Goal: Task Accomplishment & Management: Complete application form

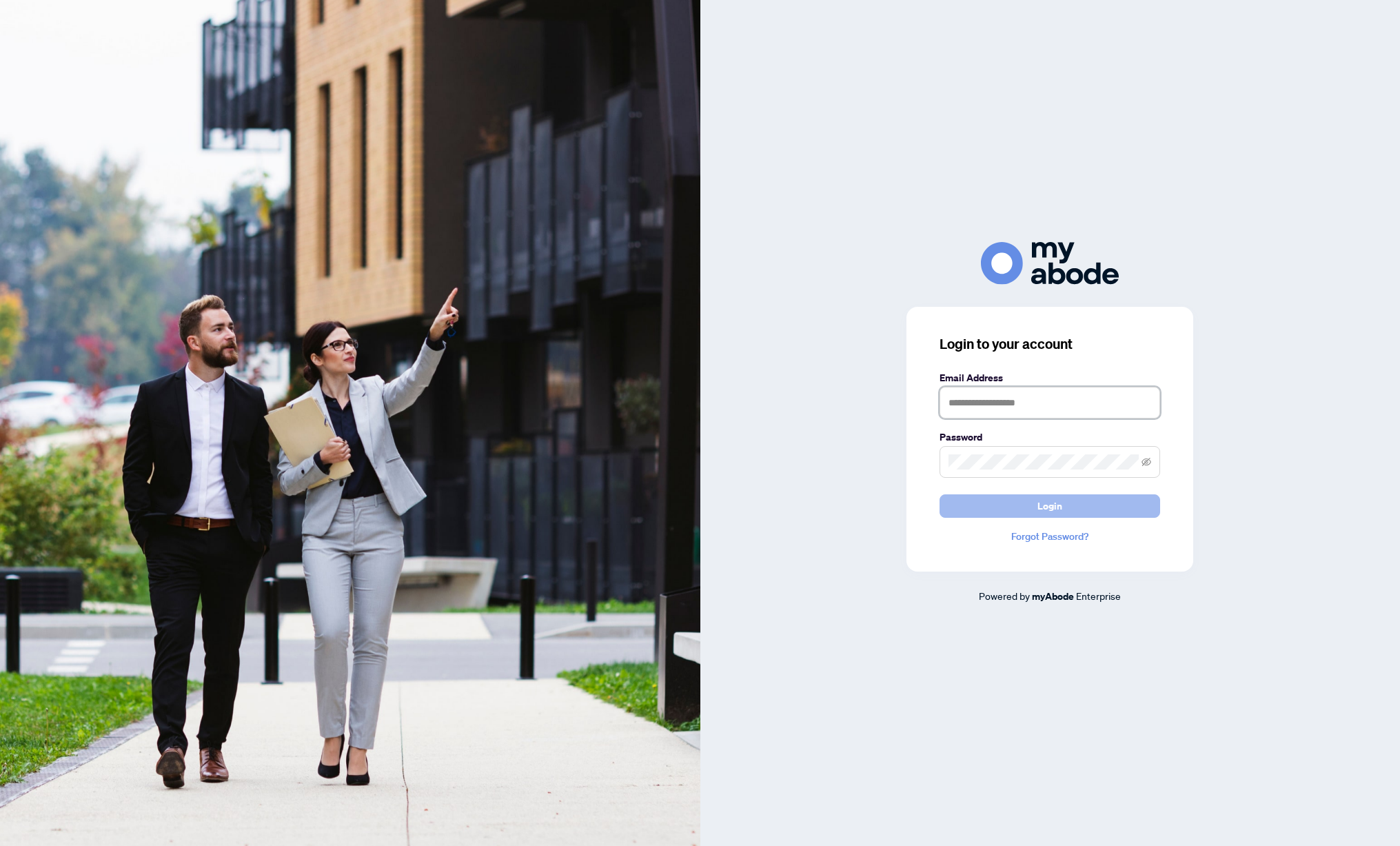
type input "**********"
click at [1090, 509] on button "Login" at bounding box center [1050, 506] width 220 height 23
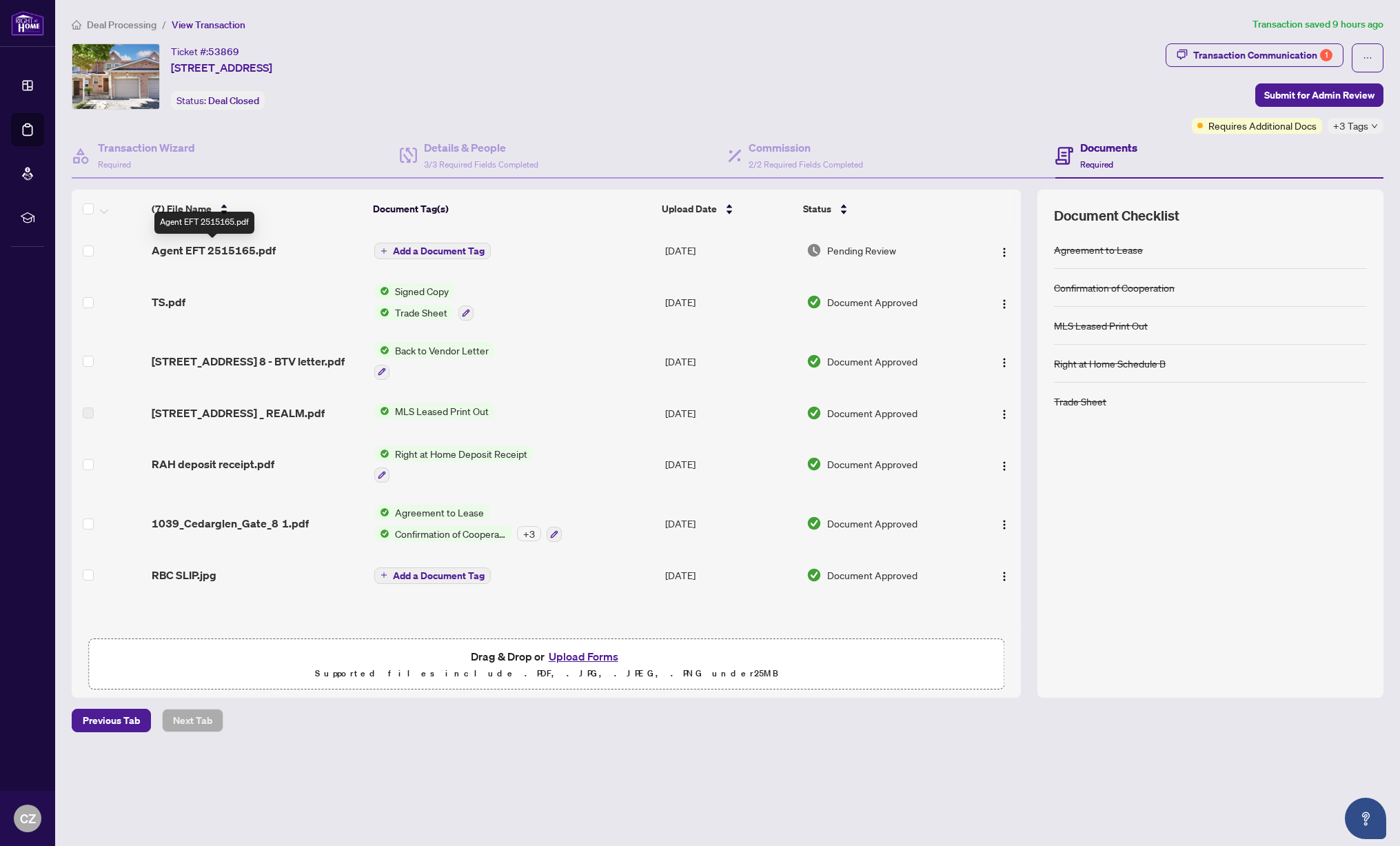
click at [245, 252] on span "Agent EFT 2515165.pdf" at bounding box center [214, 250] width 124 height 17
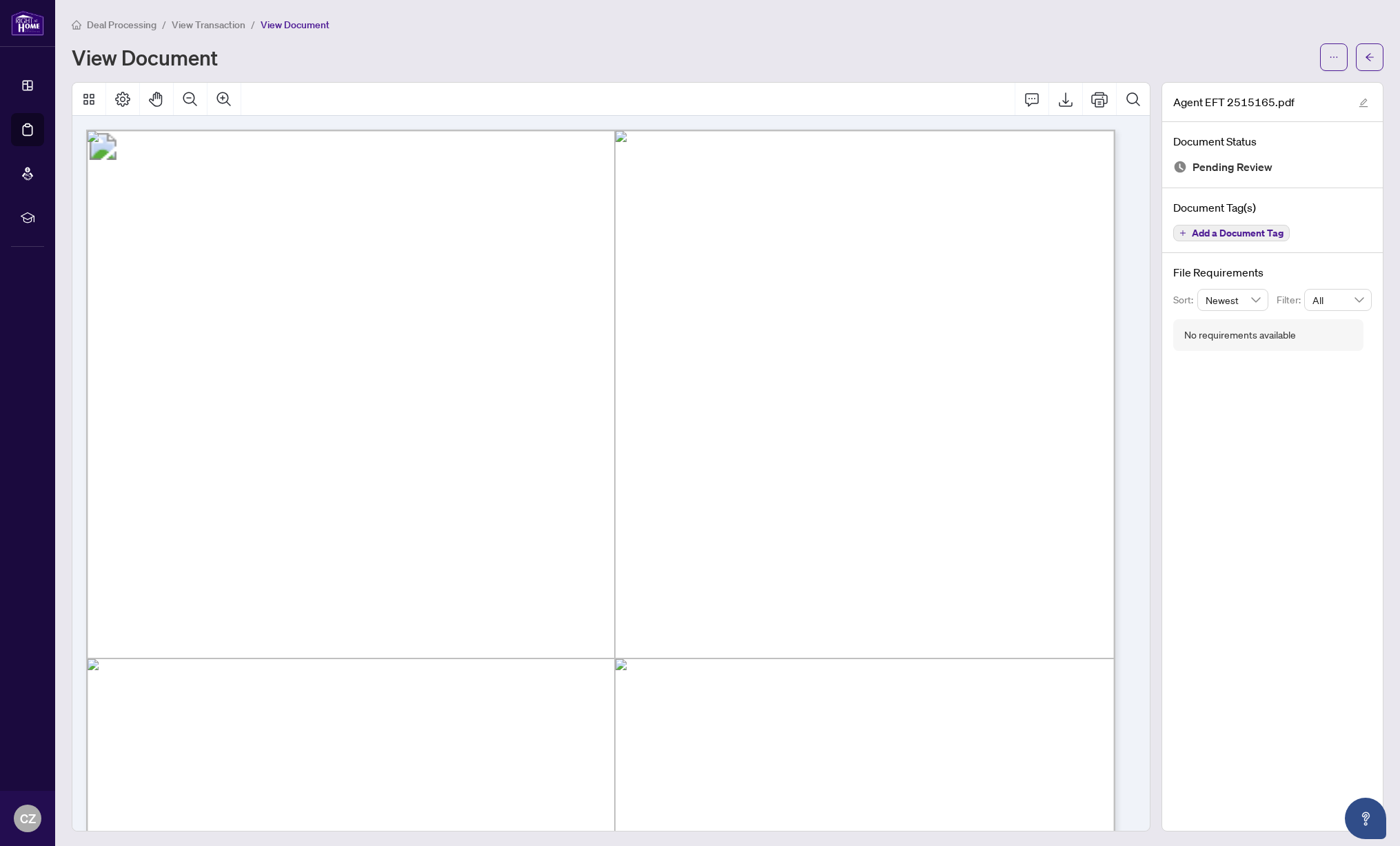
click at [211, 22] on span "View Transaction" at bounding box center [208, 25] width 74 height 12
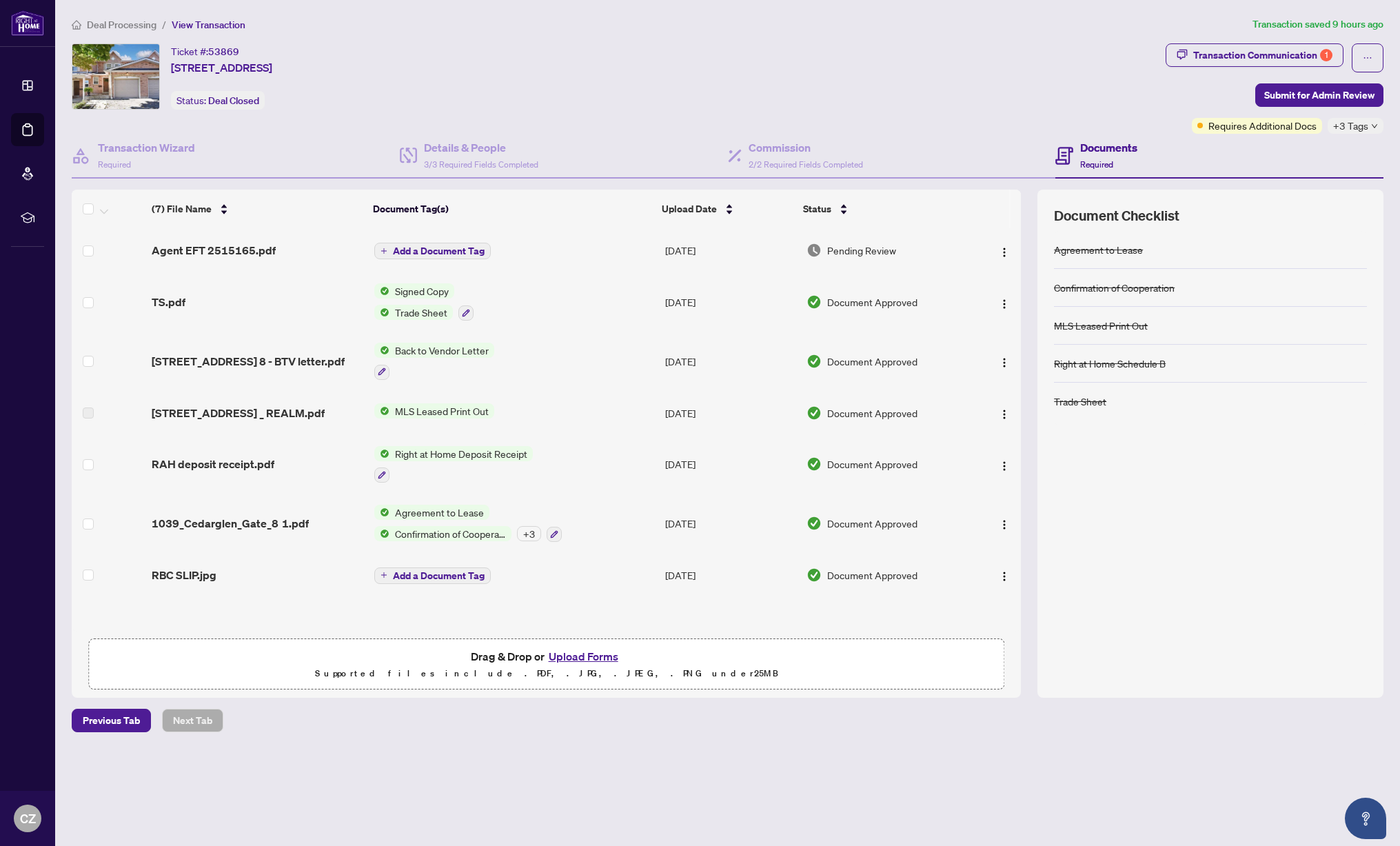
click at [139, 24] on span "Deal Processing" at bounding box center [122, 25] width 69 height 12
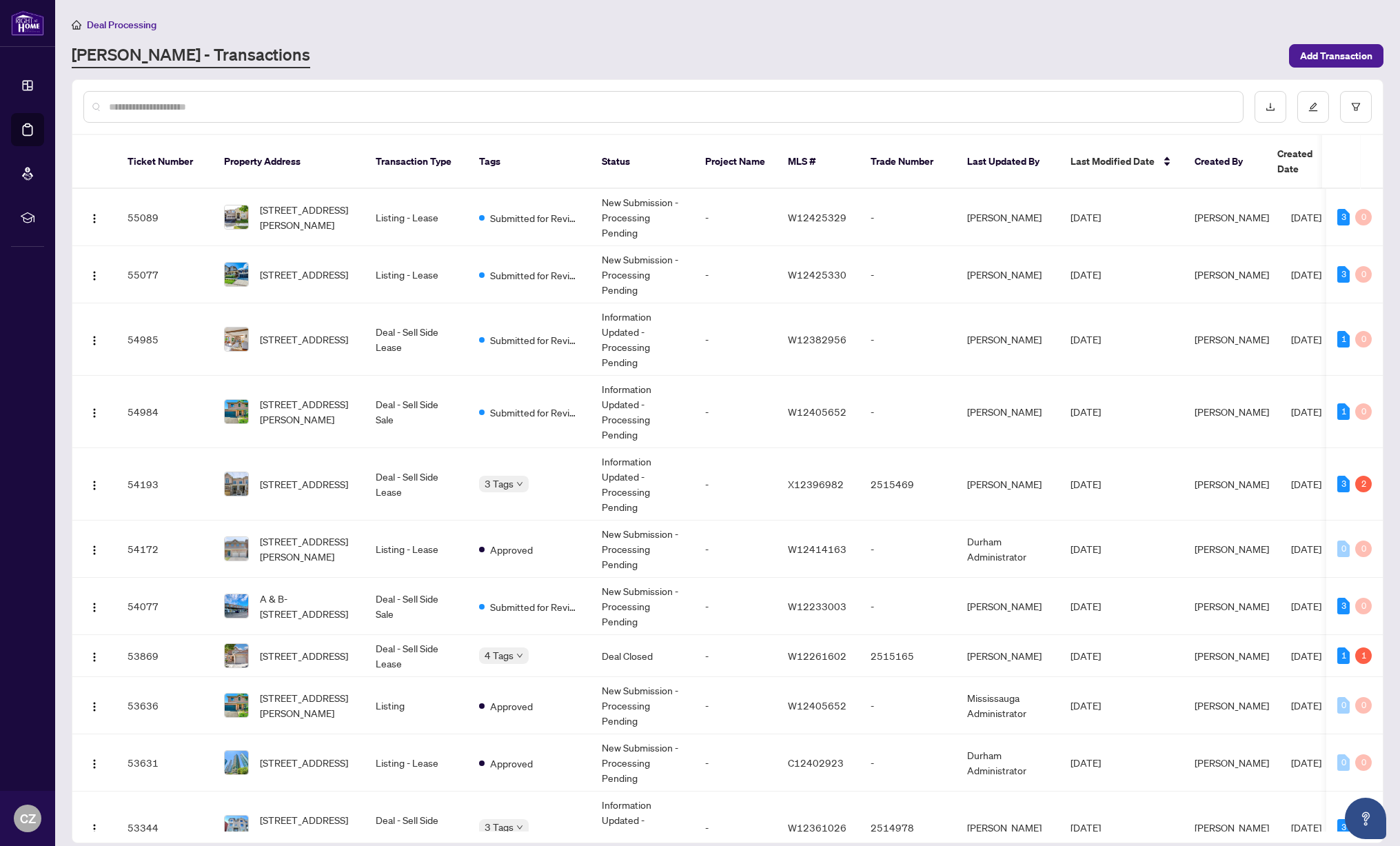
click at [277, 103] on input "text" at bounding box center [670, 107] width 1123 height 15
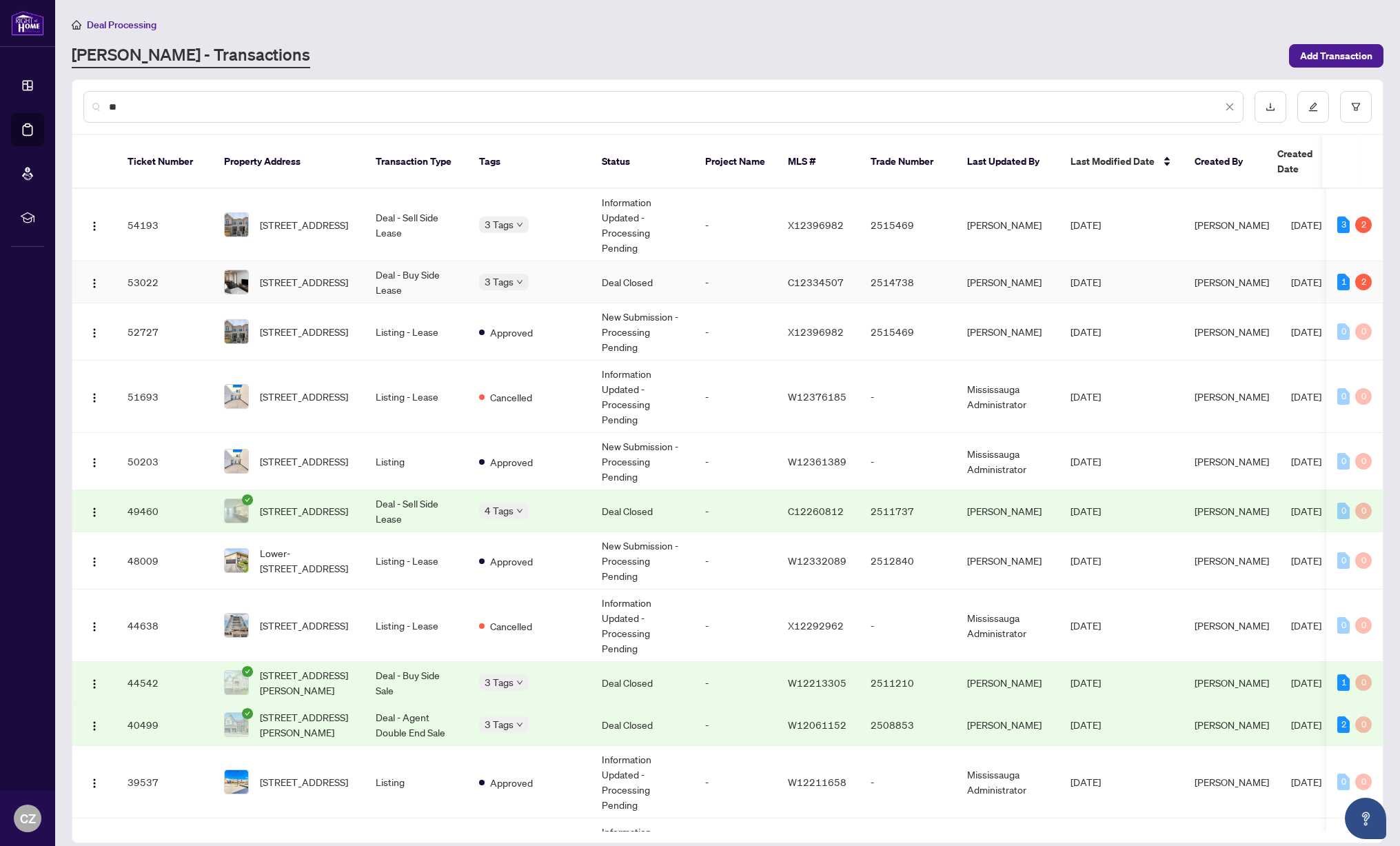
type input "**"
click at [289, 218] on span "20 Talence Dr, Hamilton, Ontario L8J 0L2, Canada" at bounding box center [304, 225] width 88 height 15
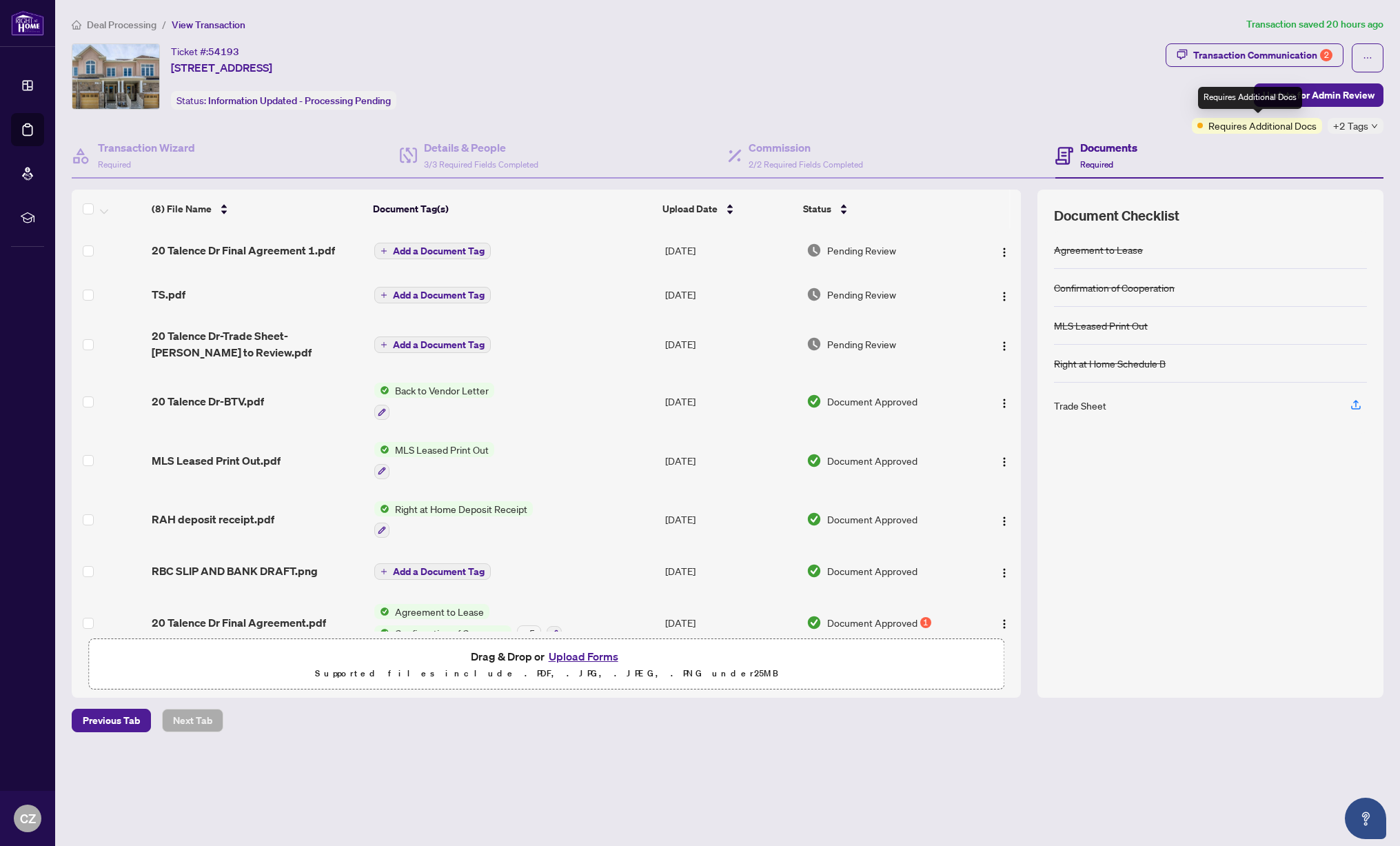
click at [1291, 99] on div "Requires Additional Docs" at bounding box center [1250, 97] width 104 height 22
click at [1343, 96] on span "Update for Admin Review" at bounding box center [1319, 94] width 112 height 22
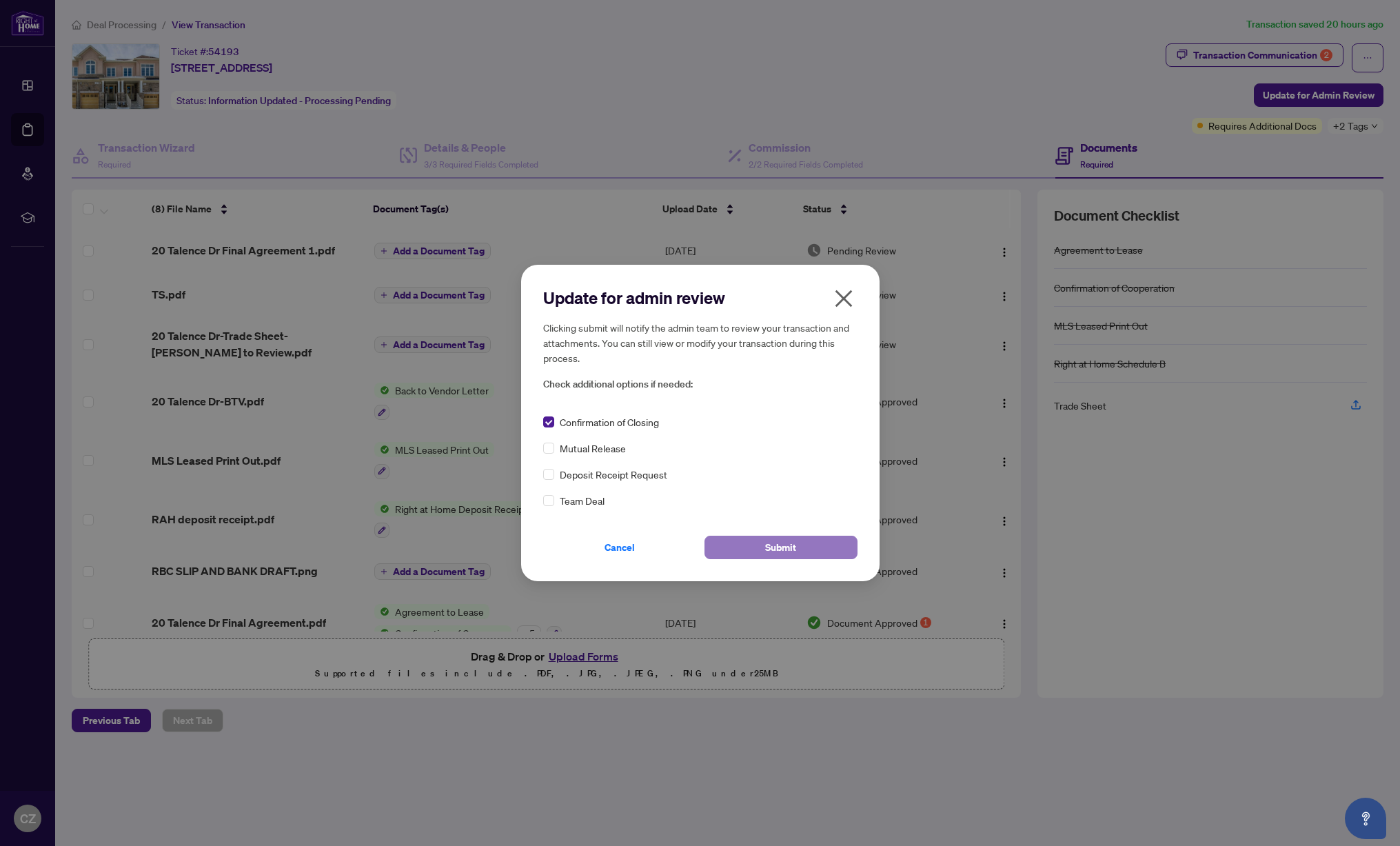
click at [779, 548] on span "Submit" at bounding box center [780, 547] width 31 height 22
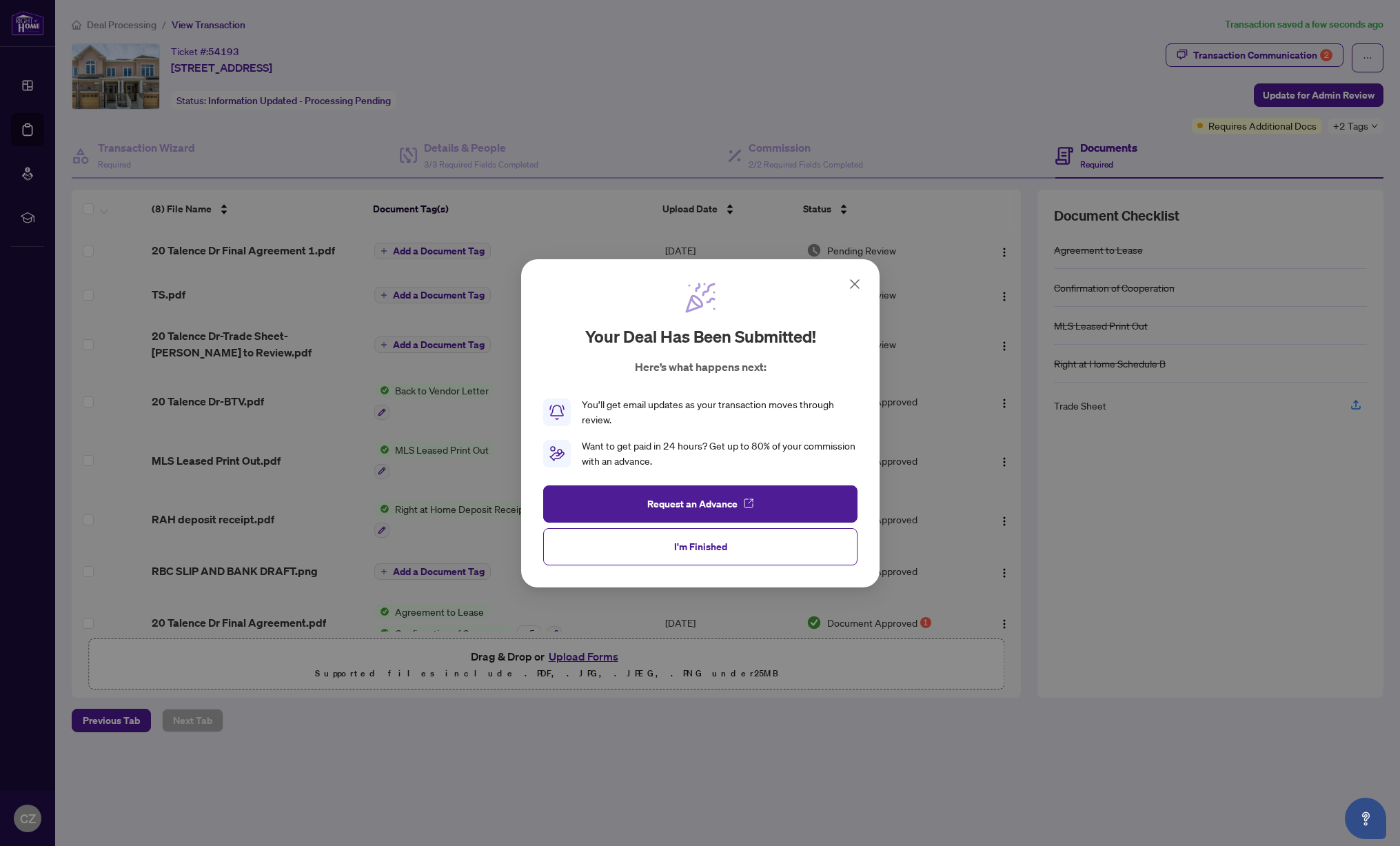
click at [115, 27] on div "Your deal has been submitted! Here’s what happens next: You’ll get email update…" at bounding box center [700, 423] width 1400 height 846
click at [716, 550] on span "I'm Finished" at bounding box center [700, 546] width 53 height 22
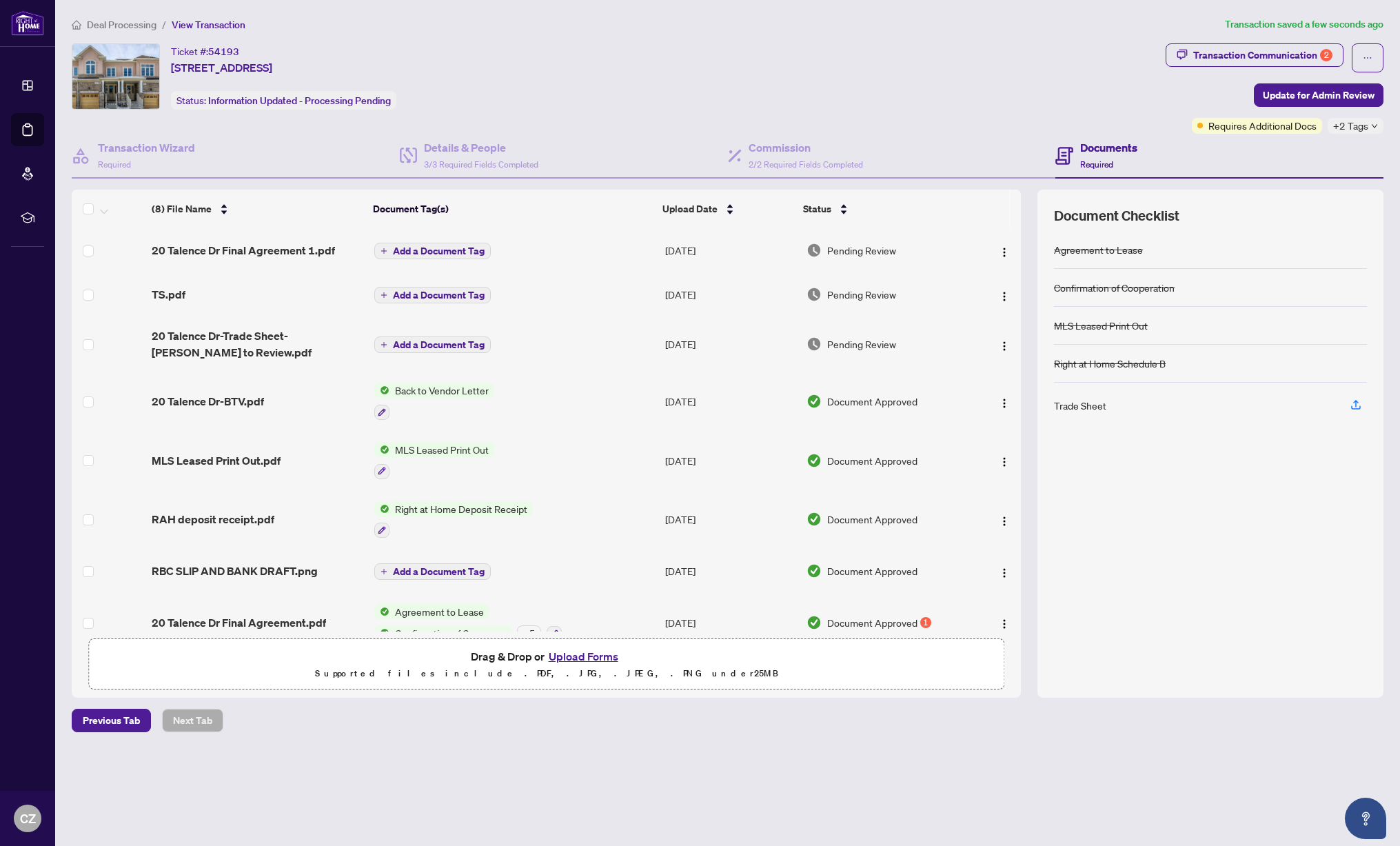
click at [105, 28] on span "Deal Processing" at bounding box center [122, 25] width 69 height 12
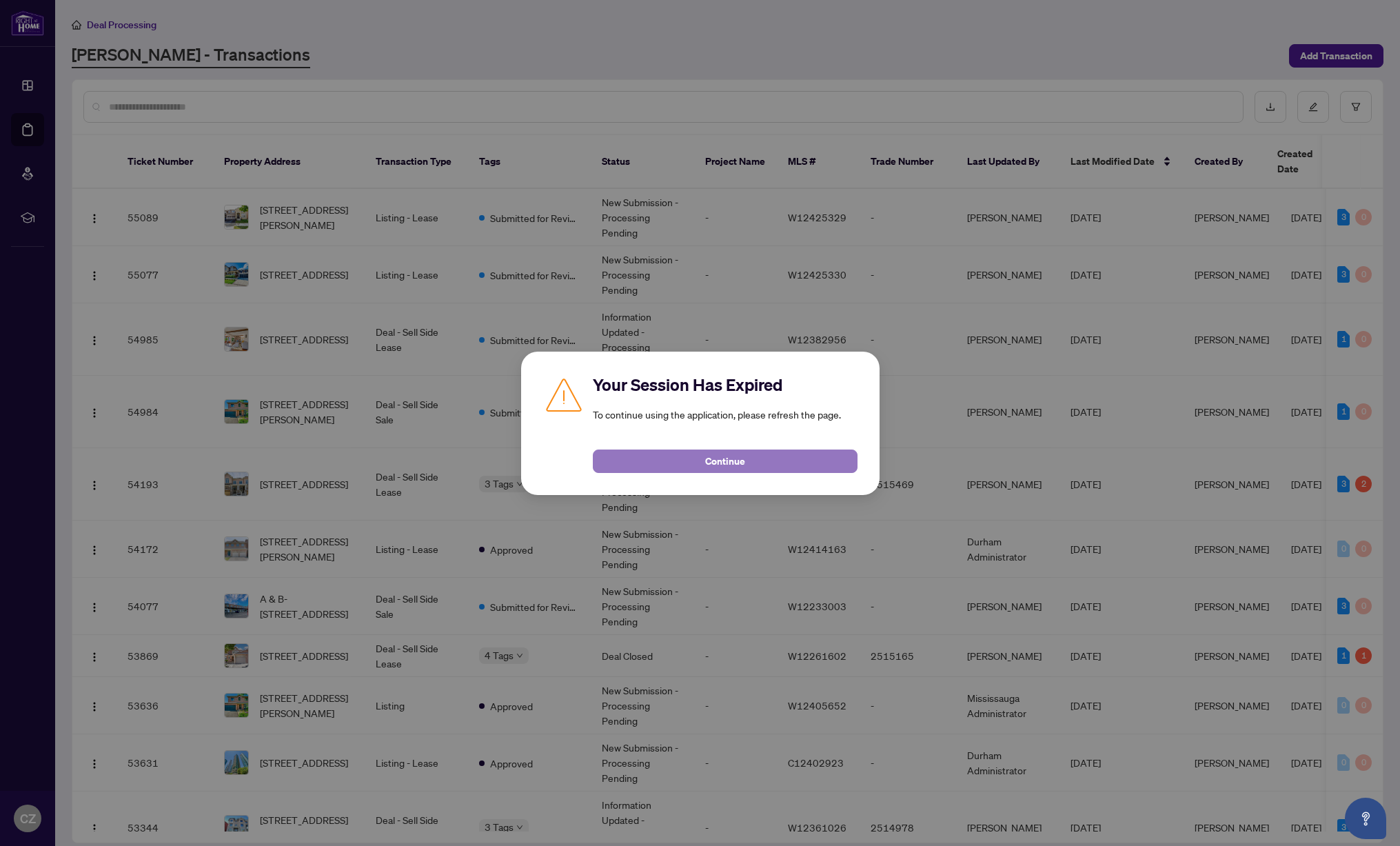
click at [724, 461] on span "Continue" at bounding box center [725, 461] width 40 height 22
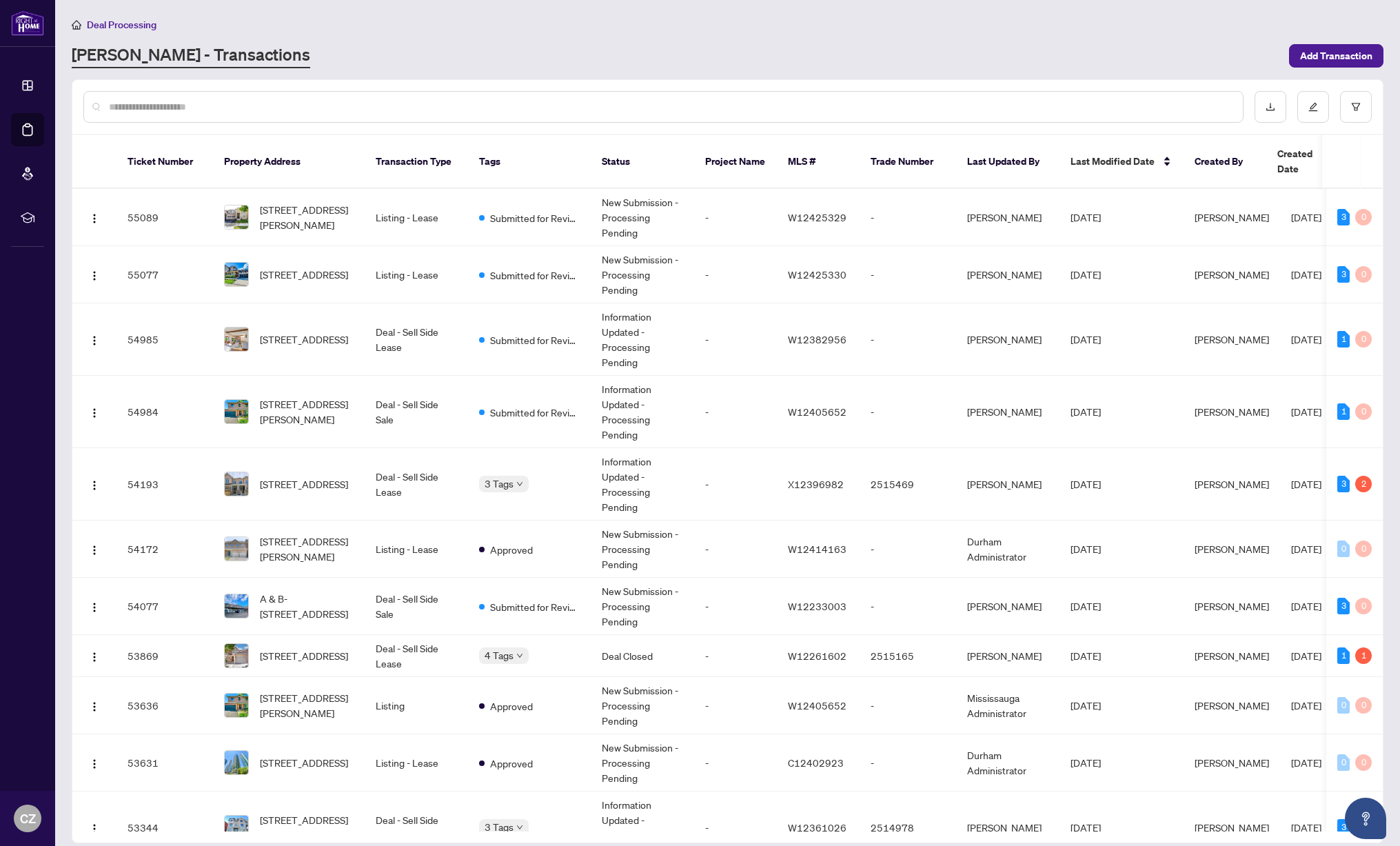
click at [254, 102] on input "text" at bounding box center [670, 107] width 1123 height 15
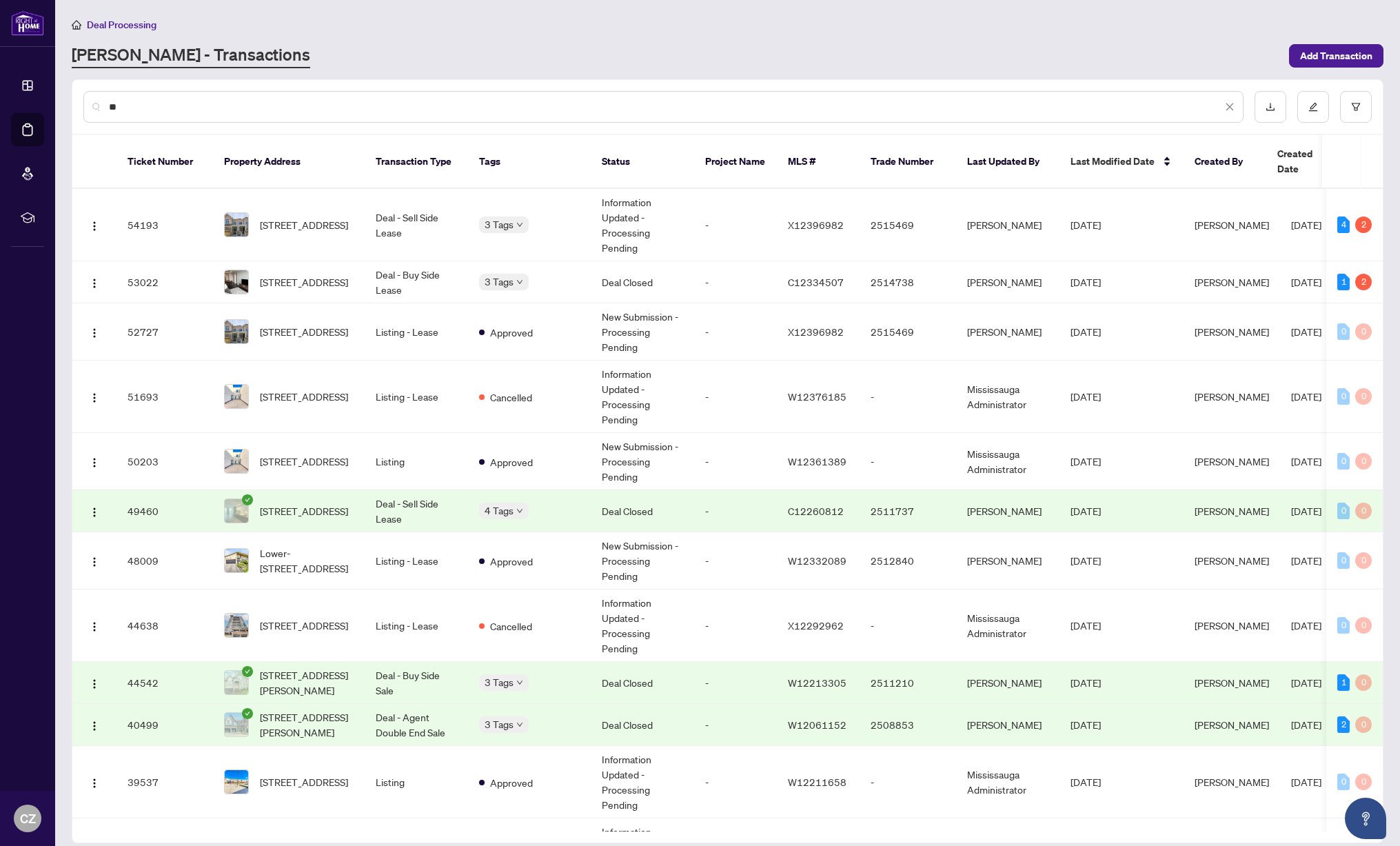
drag, startPoint x: 317, startPoint y: 334, endPoint x: 560, endPoint y: 18, distance: 398.6
click at [560, 18] on main "Deal Processing RAHR - Transactions Add Transaction ** Ticket Number Property A…" at bounding box center [727, 423] width 1345 height 846
click at [556, 60] on div "RAHR - Transactions" at bounding box center [676, 56] width 1209 height 25
click at [162, 107] on input "**" at bounding box center [665, 107] width 1114 height 15
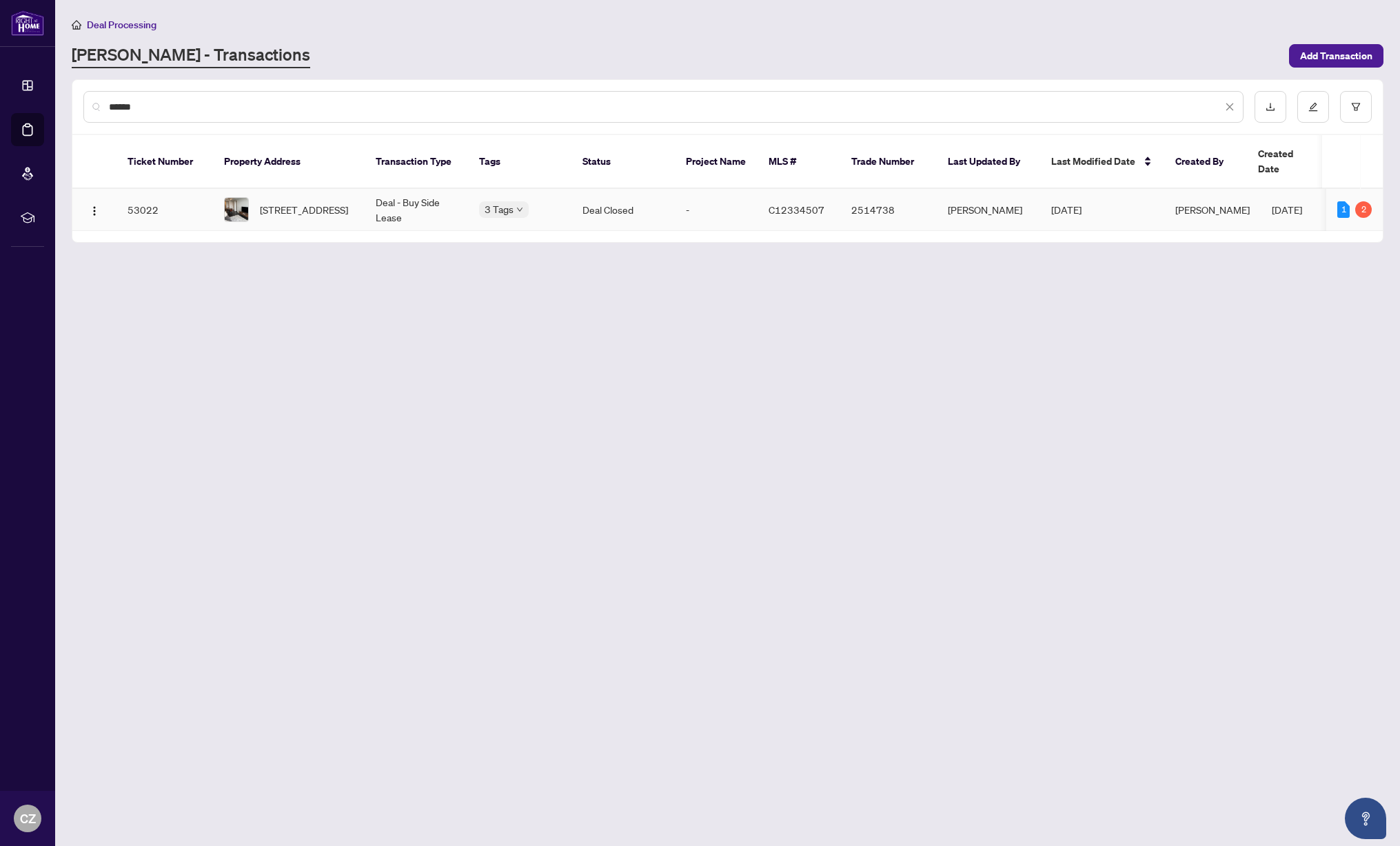
type input "******"
click at [329, 212] on span "[STREET_ADDRESS]" at bounding box center [304, 210] width 88 height 15
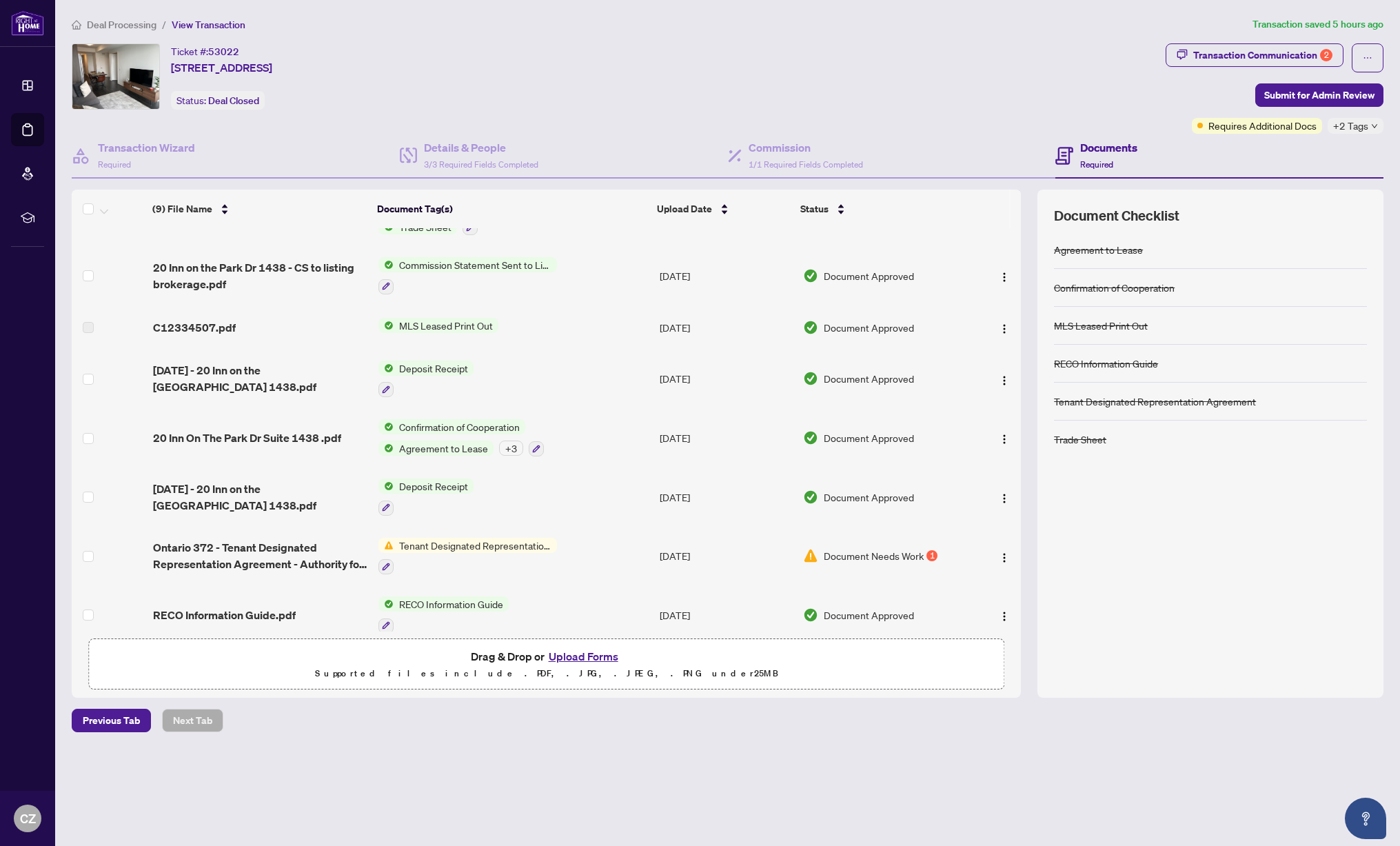
scroll to position [96, 0]
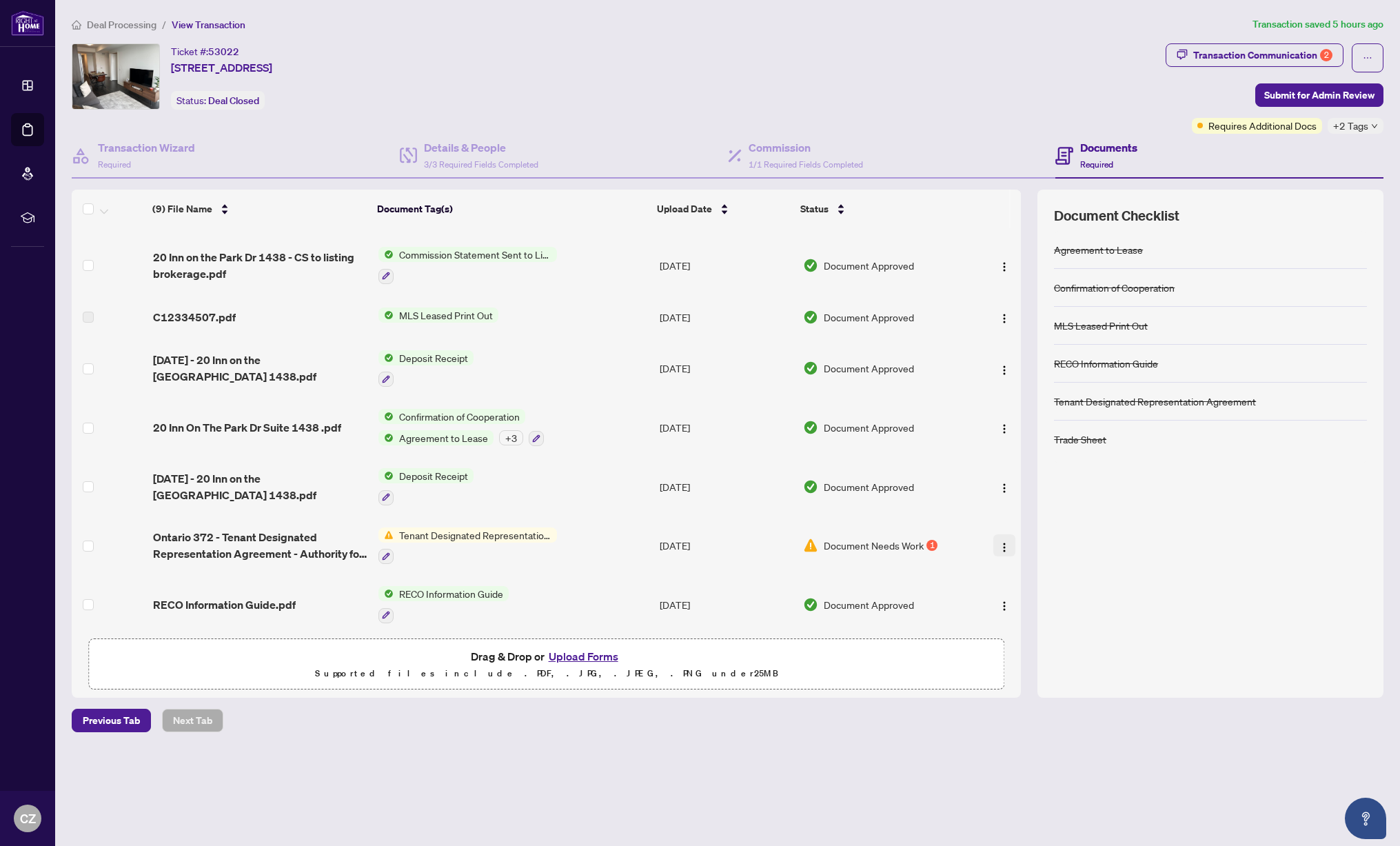
click at [1001, 542] on img "button" at bounding box center [1004, 548] width 11 height 11
click at [1020, 606] on span "Download" at bounding box center [1066, 611] width 131 height 15
click at [1250, 57] on div "Transaction Communication 2" at bounding box center [1263, 54] width 139 height 22
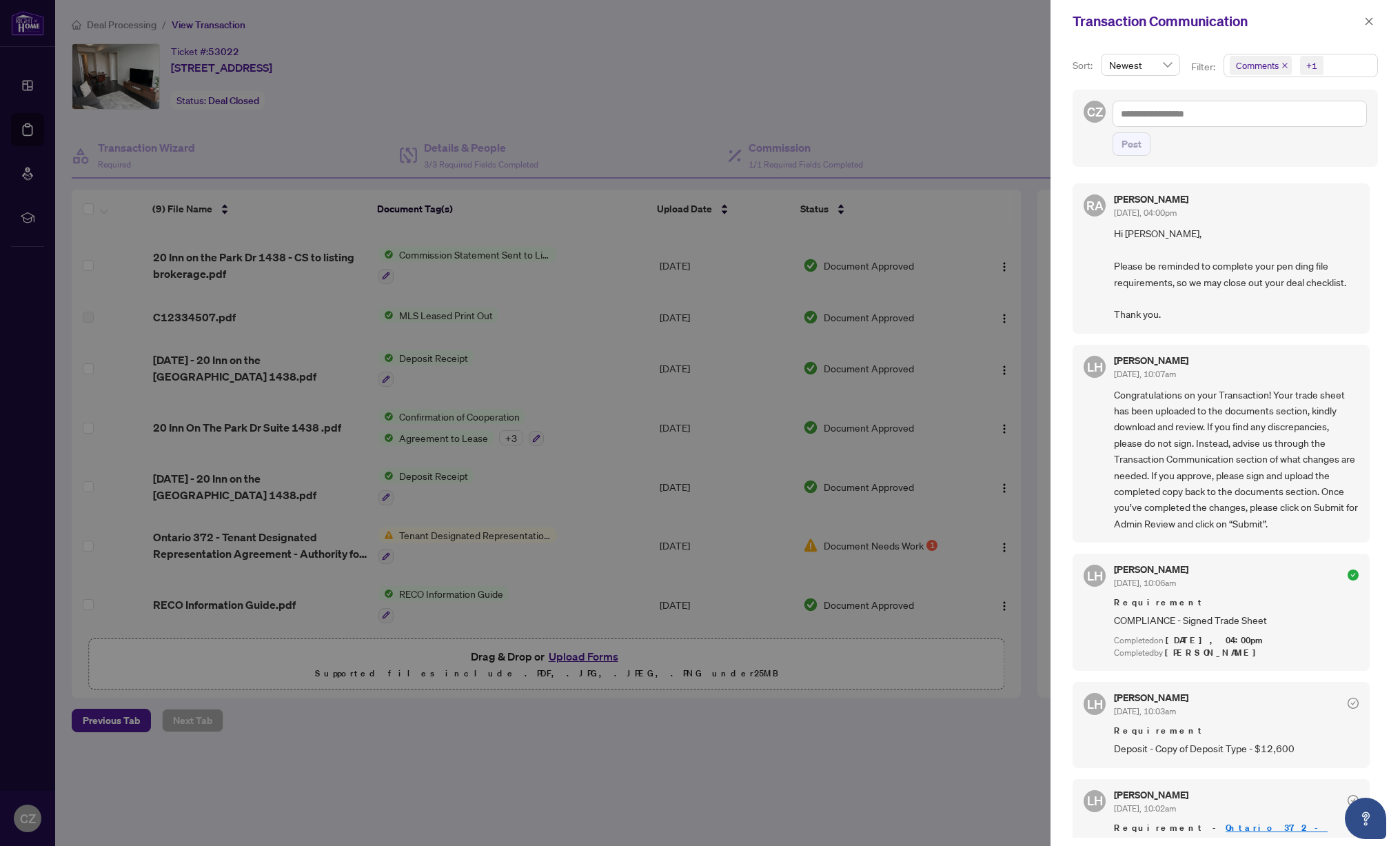
click at [1288, 67] on icon "close" at bounding box center [1284, 65] width 7 height 7
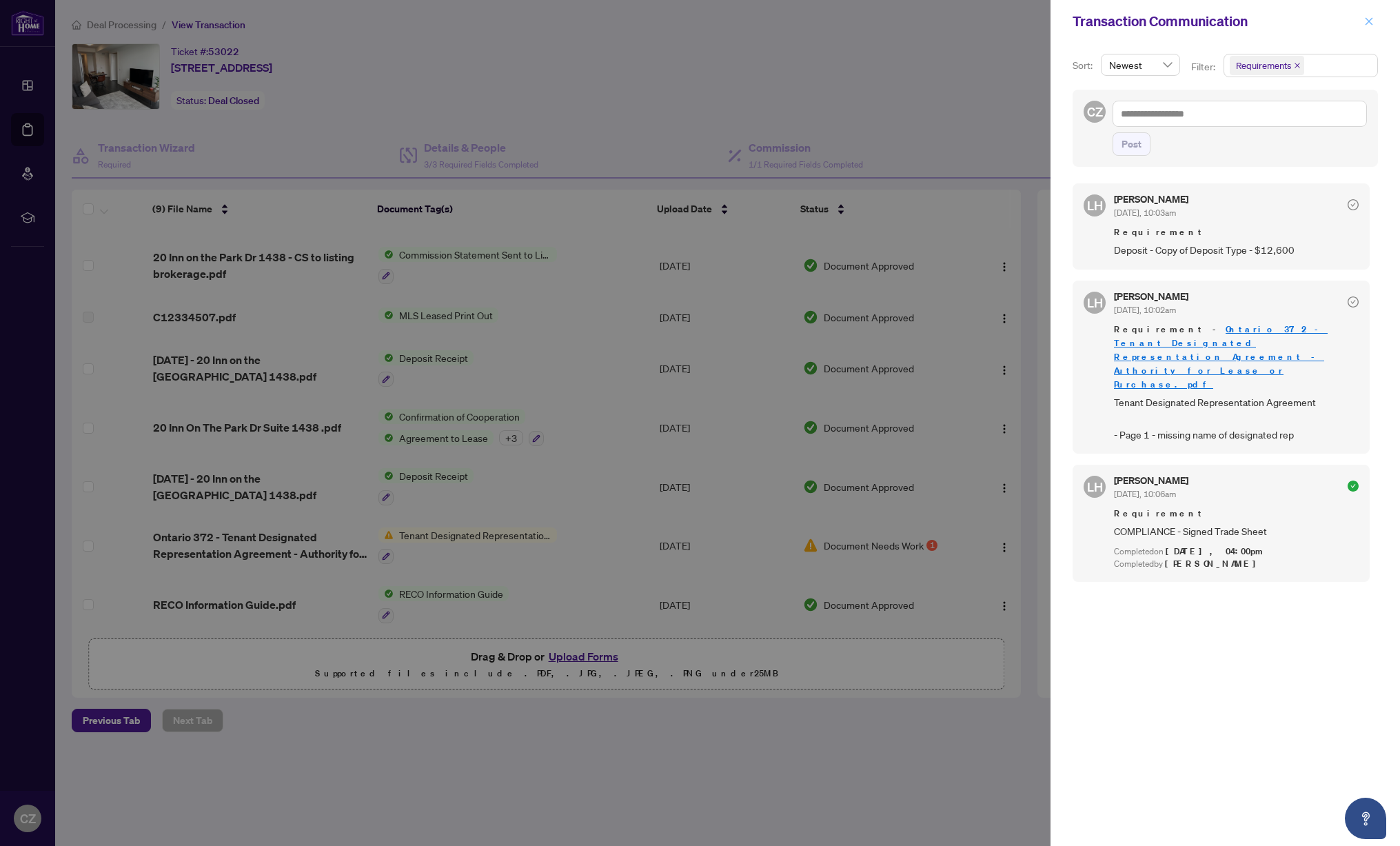
click at [1371, 17] on icon "close" at bounding box center [1369, 21] width 10 height 10
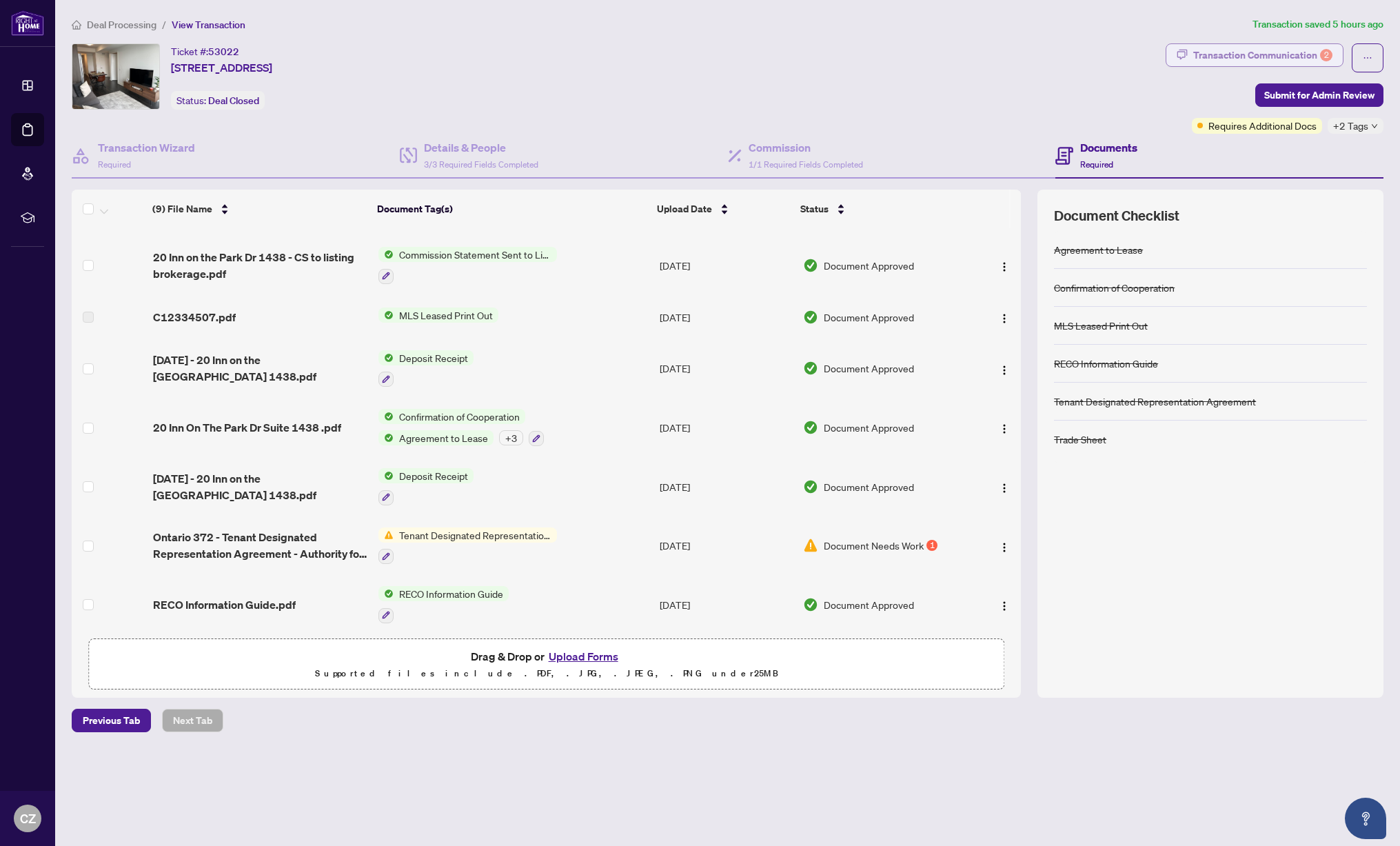
click at [1232, 50] on div "Transaction Communication 2" at bounding box center [1263, 54] width 139 height 22
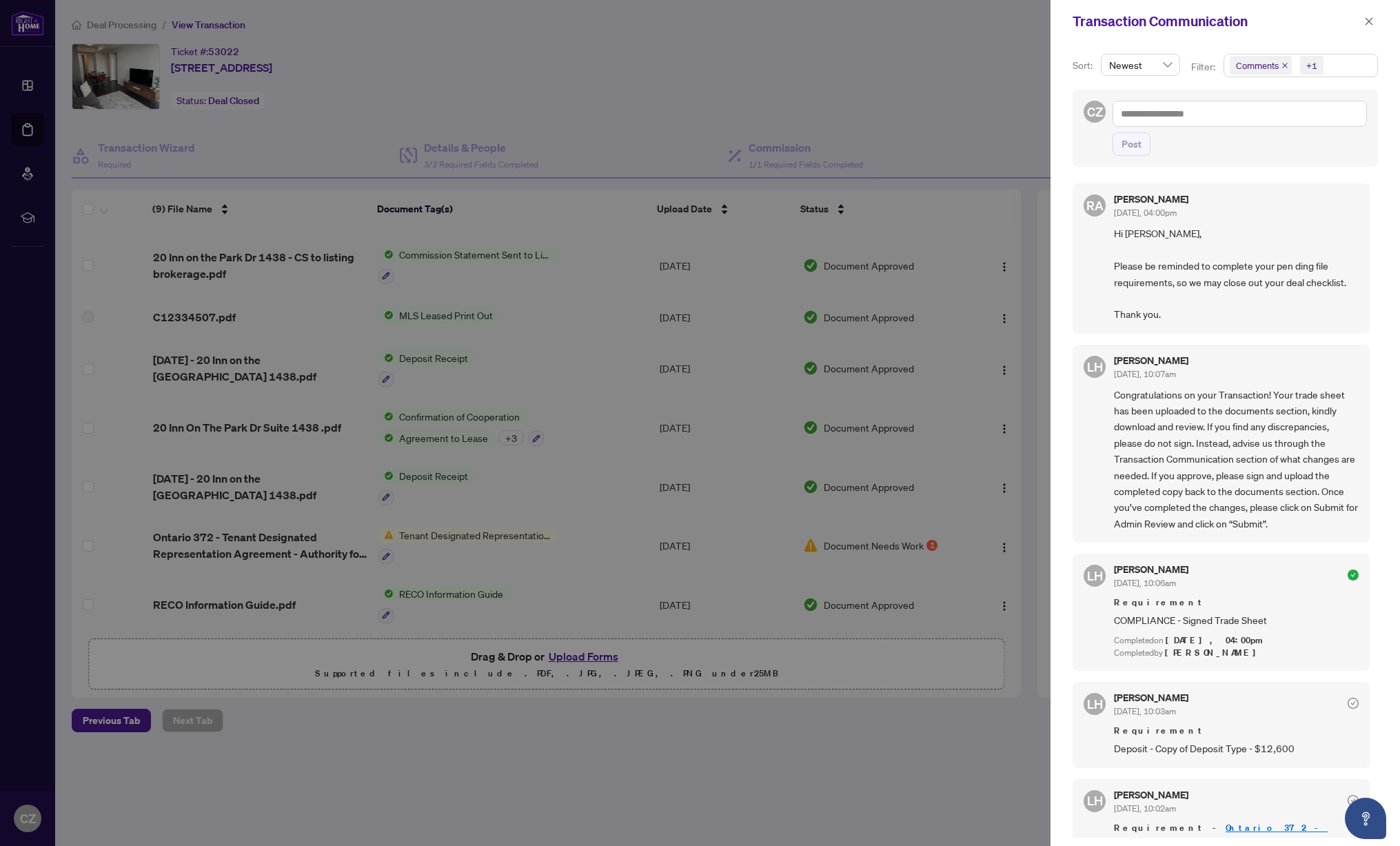
click at [1288, 66] on icon "close" at bounding box center [1284, 65] width 7 height 7
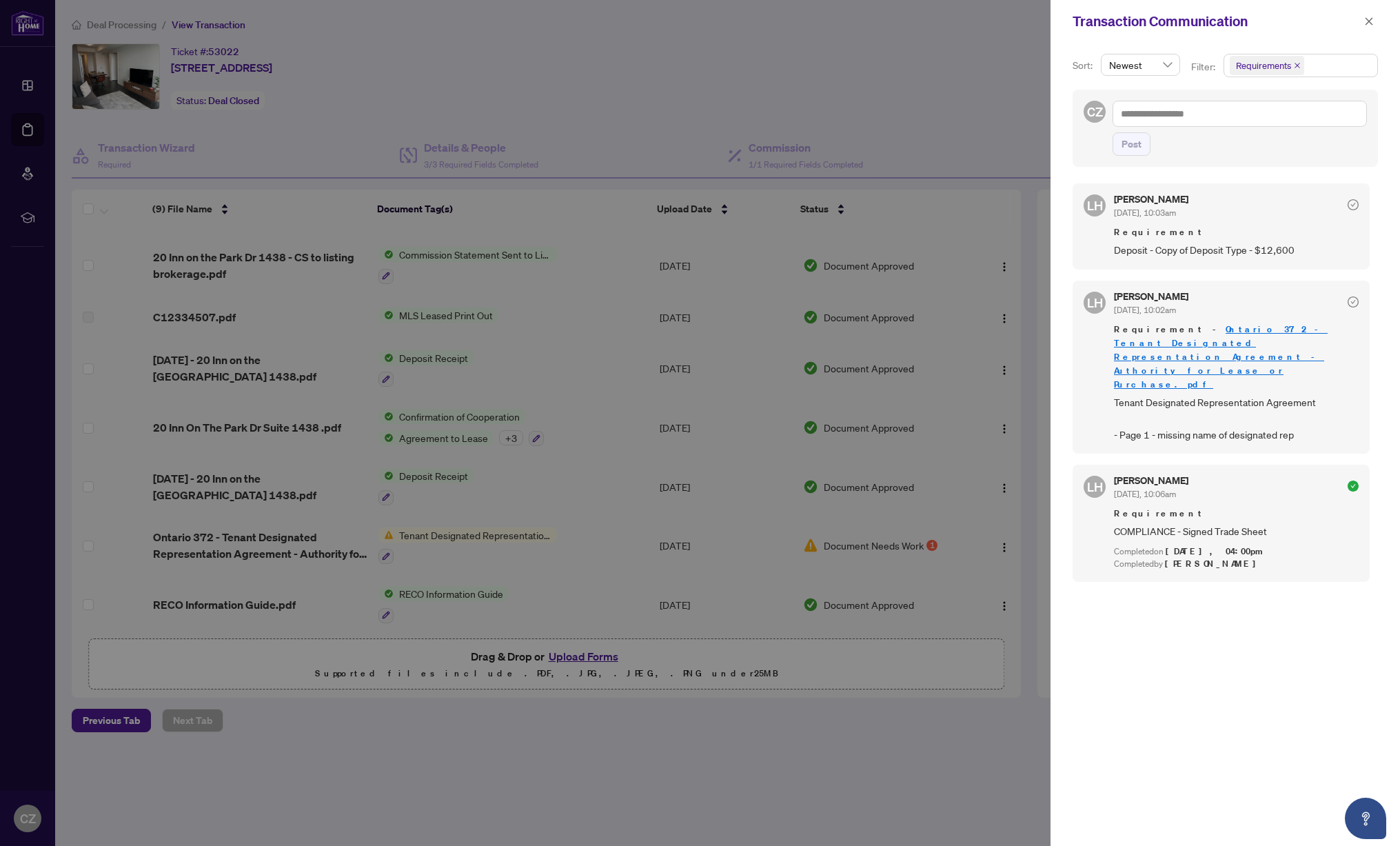
click at [578, 656] on div at bounding box center [700, 423] width 1400 height 846
click at [586, 657] on div at bounding box center [700, 423] width 1400 height 846
click at [1373, 20] on icon "close" at bounding box center [1369, 21] width 10 height 10
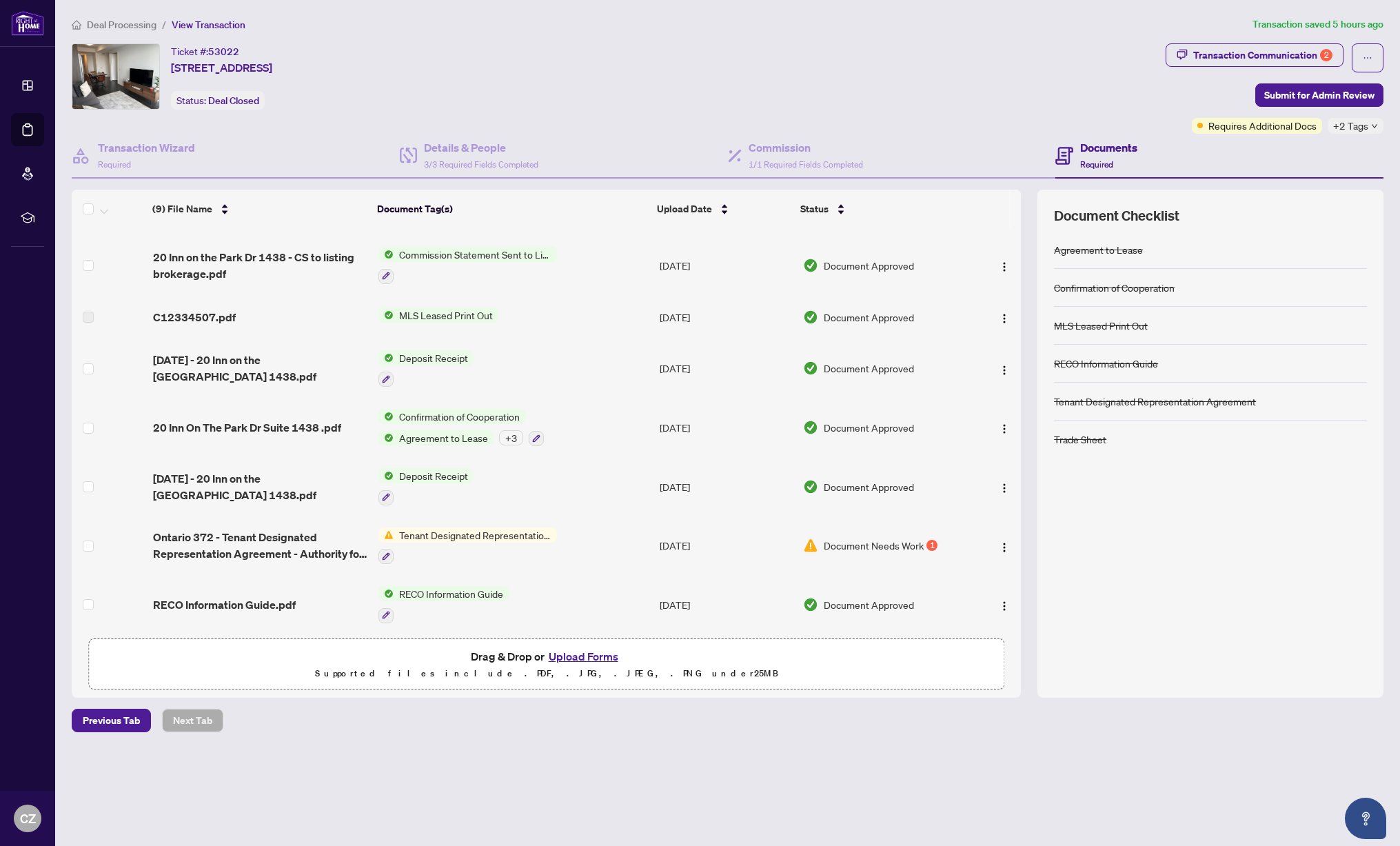
click at [593, 654] on button "Upload Forms" at bounding box center [583, 656] width 78 height 18
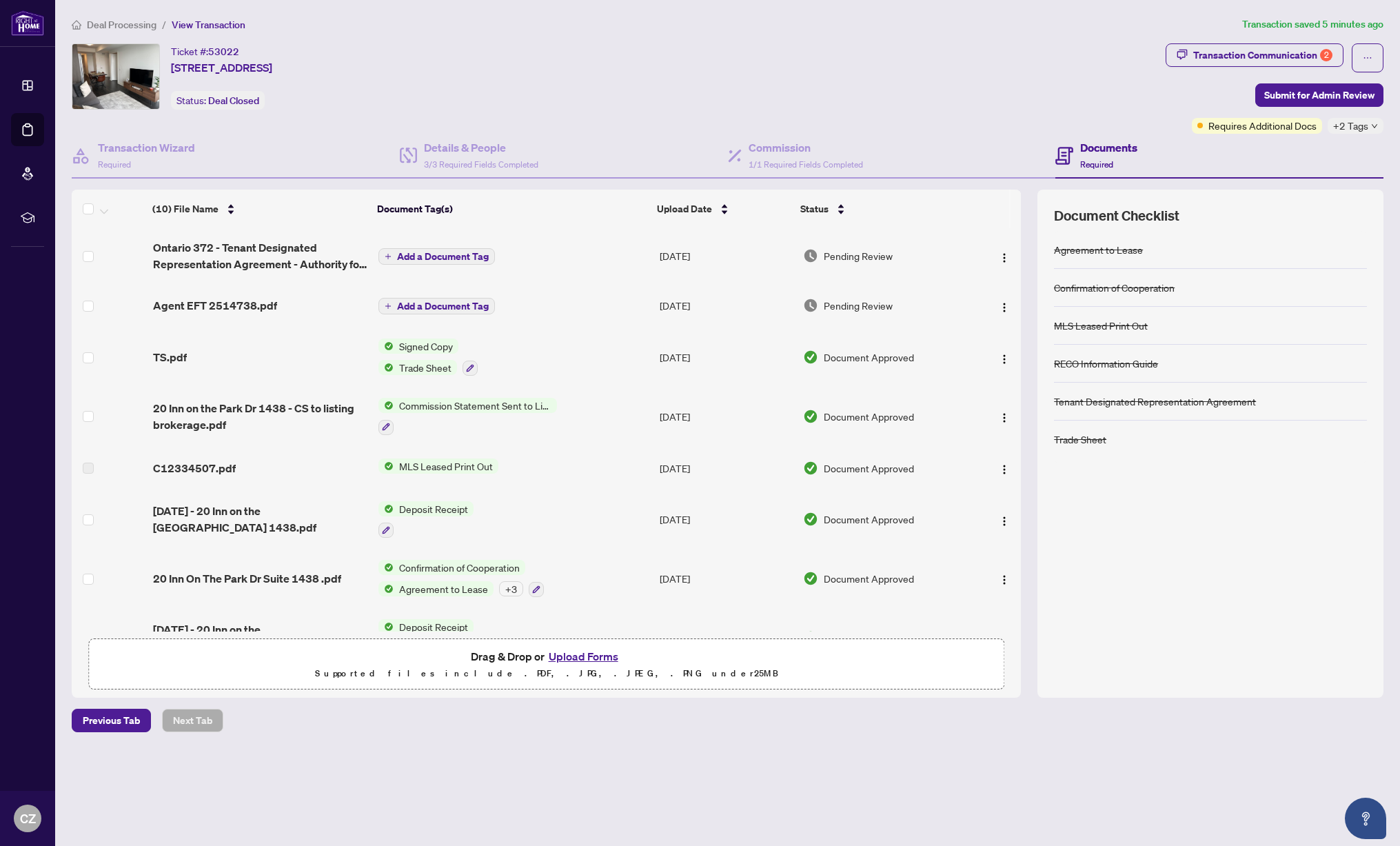
click at [581, 654] on button "Upload Forms" at bounding box center [583, 656] width 78 height 18
click at [1275, 88] on span "Submit for Admin Review" at bounding box center [1320, 94] width 110 height 22
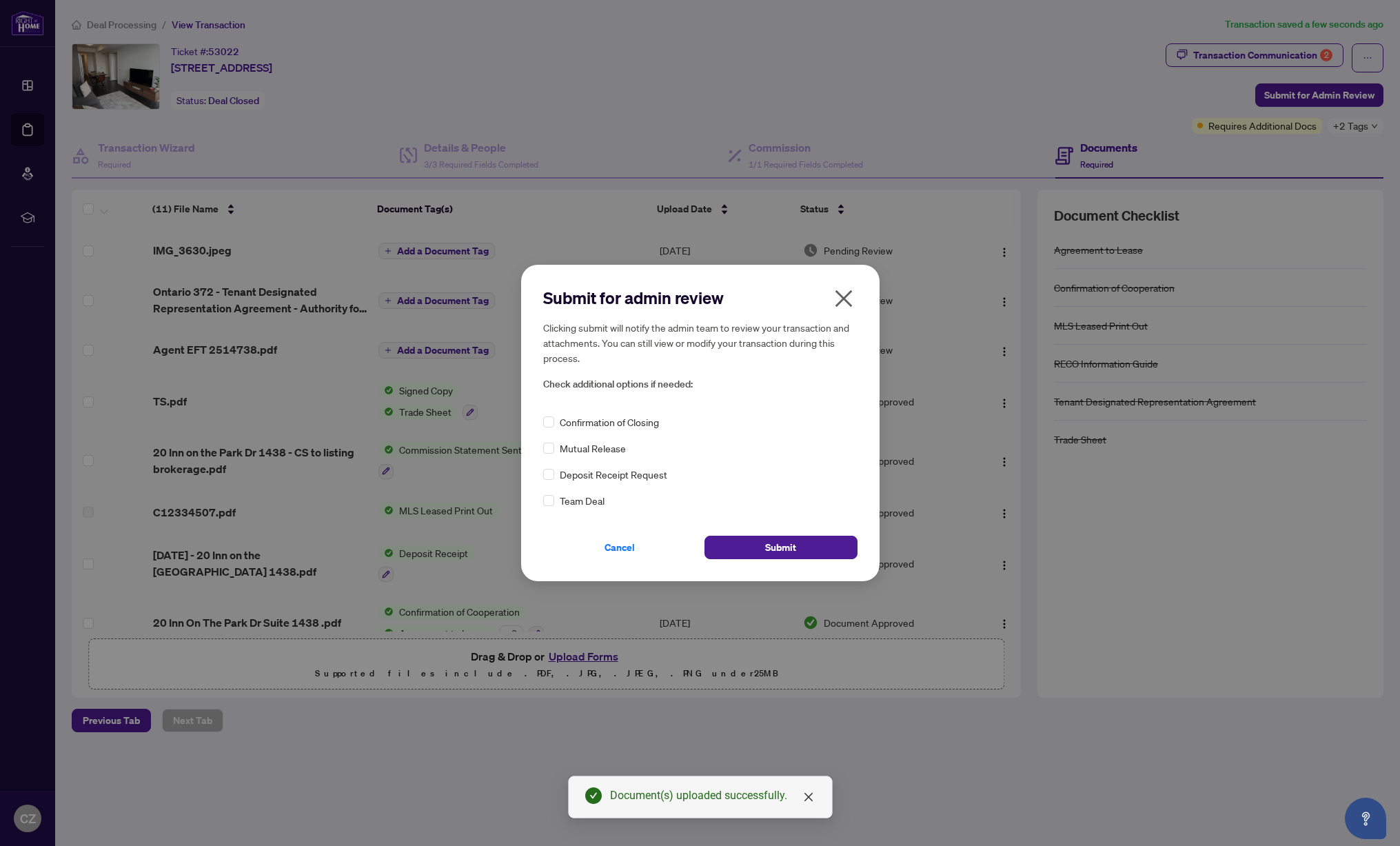
drag, startPoint x: 801, startPoint y: 552, endPoint x: 792, endPoint y: 428, distance: 124.3
click at [792, 428] on div "Submit for admin review Clicking submit will notify the admin team to review yo…" at bounding box center [700, 423] width 314 height 273
click at [822, 549] on button "Submit" at bounding box center [781, 547] width 153 height 23
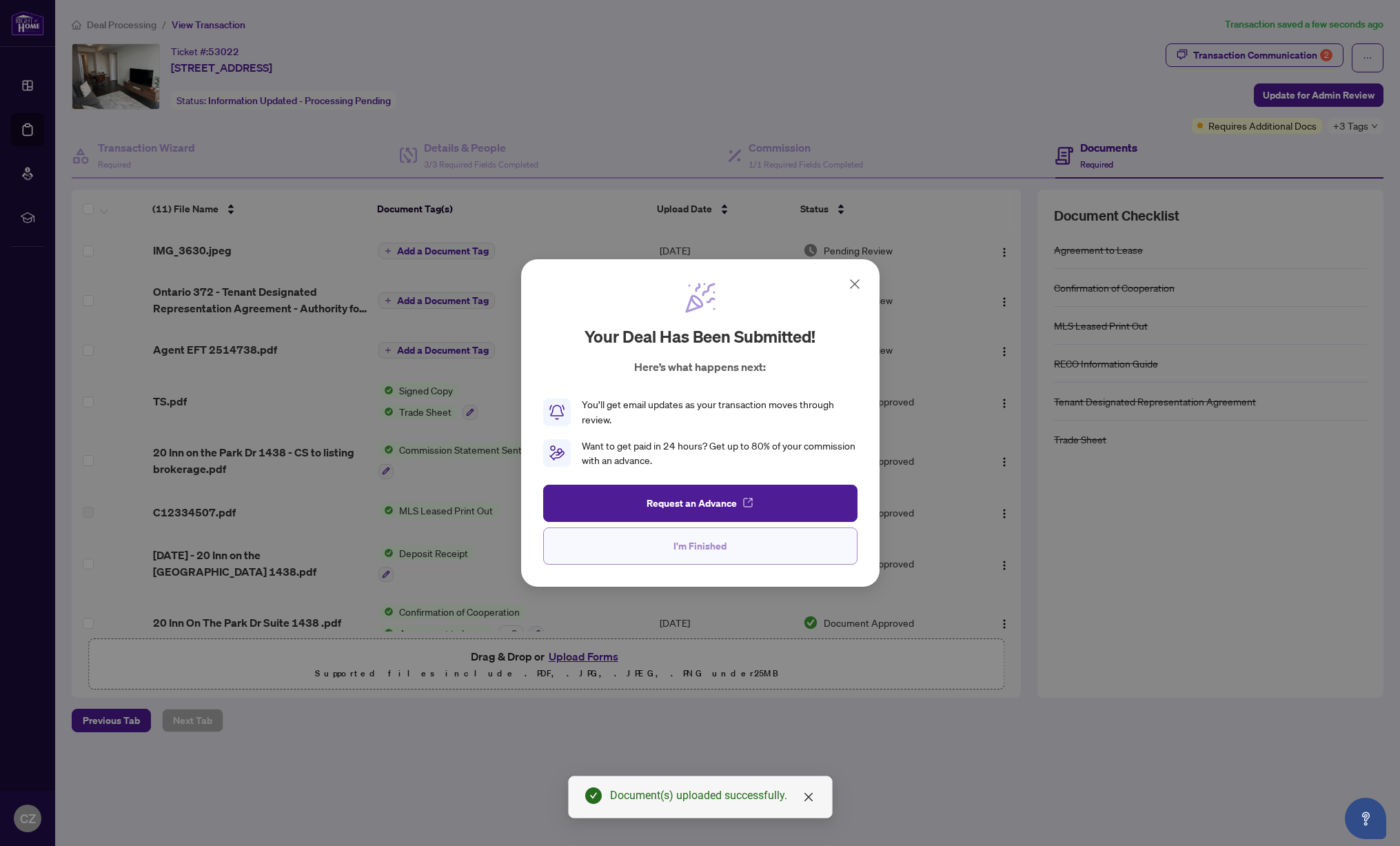
click at [615, 552] on button "I'm Finished" at bounding box center [700, 545] width 314 height 37
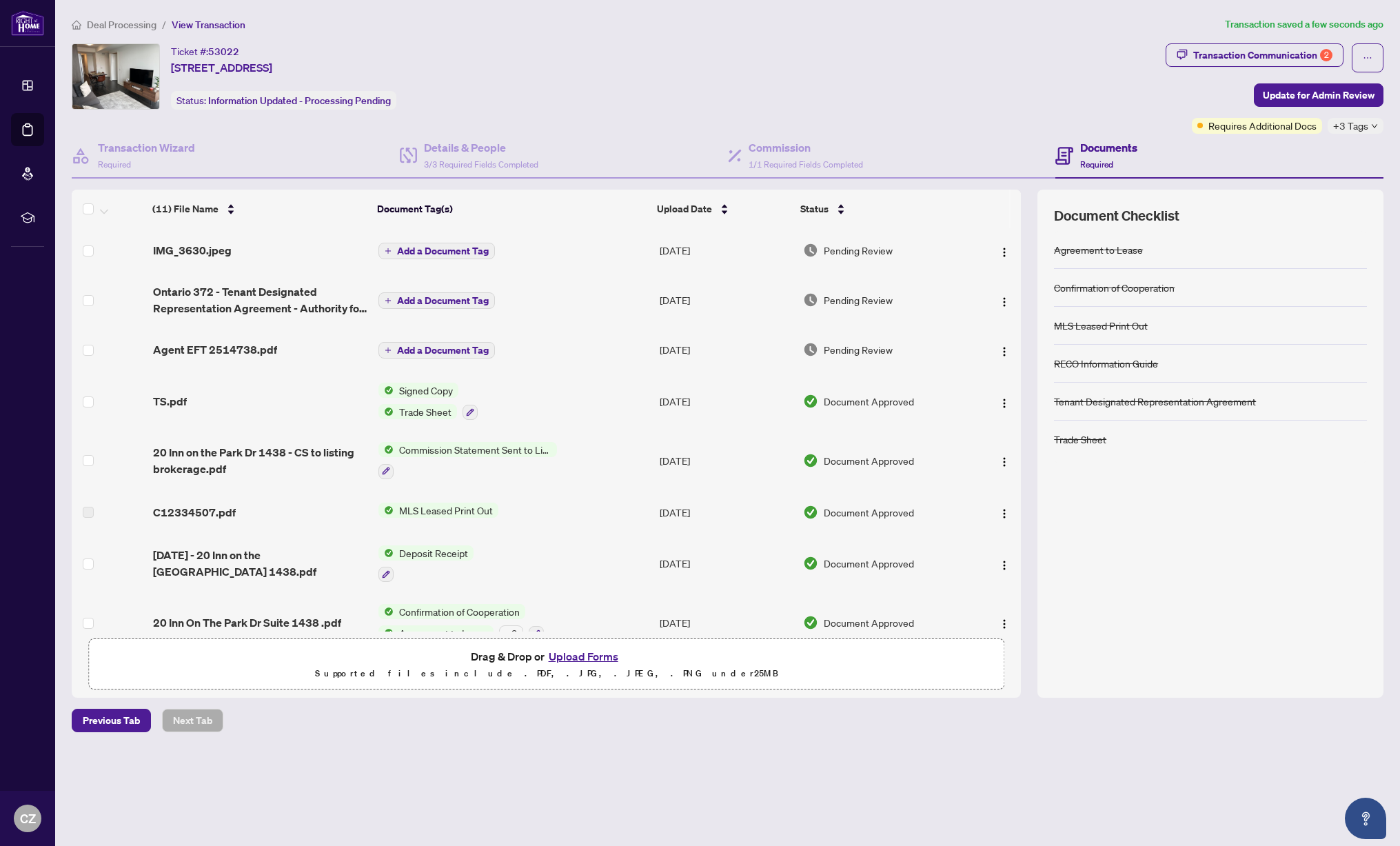
click at [122, 24] on span "Deal Processing" at bounding box center [122, 25] width 69 height 12
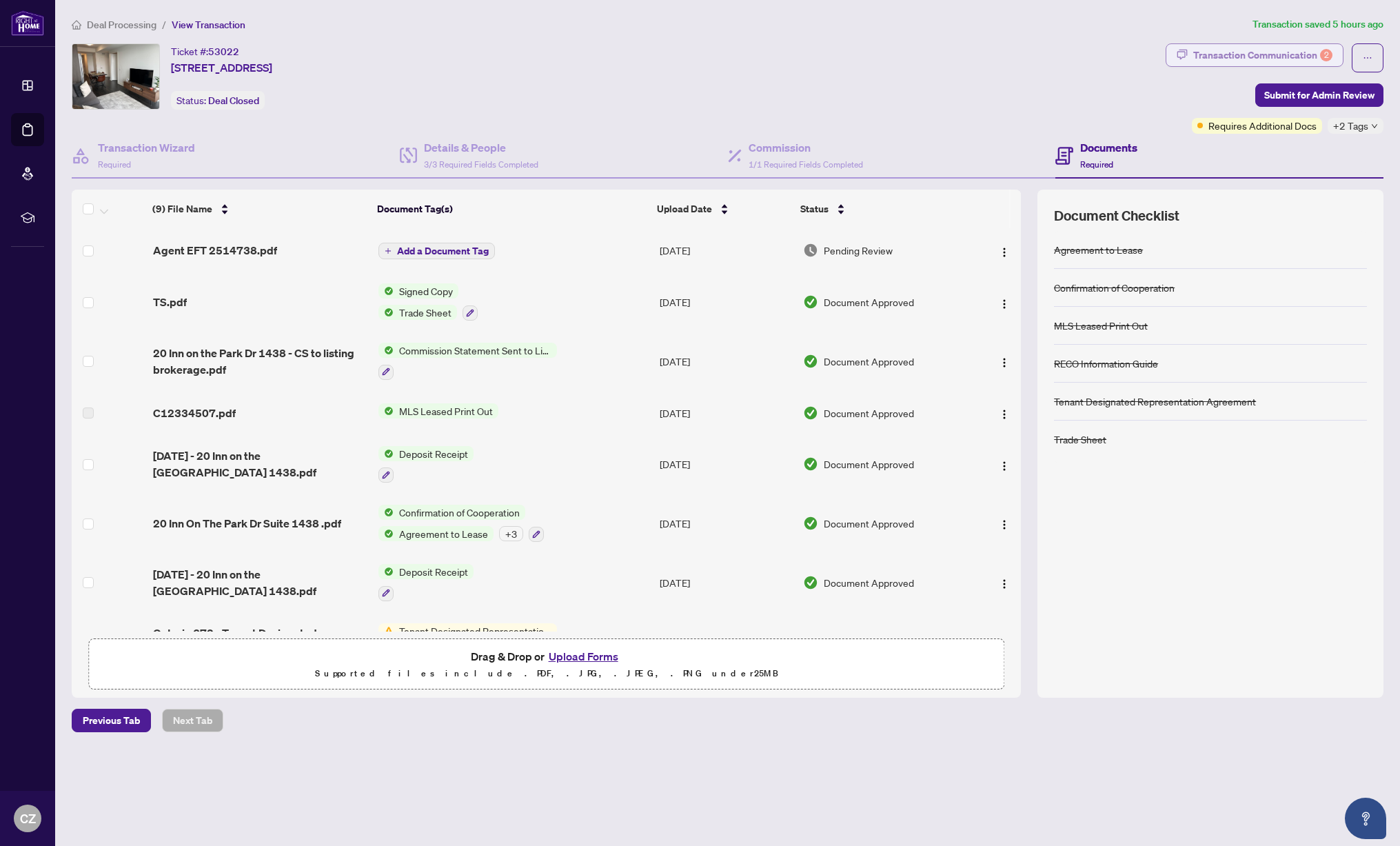
click at [1269, 55] on div "Transaction Communication 2" at bounding box center [1263, 54] width 139 height 22
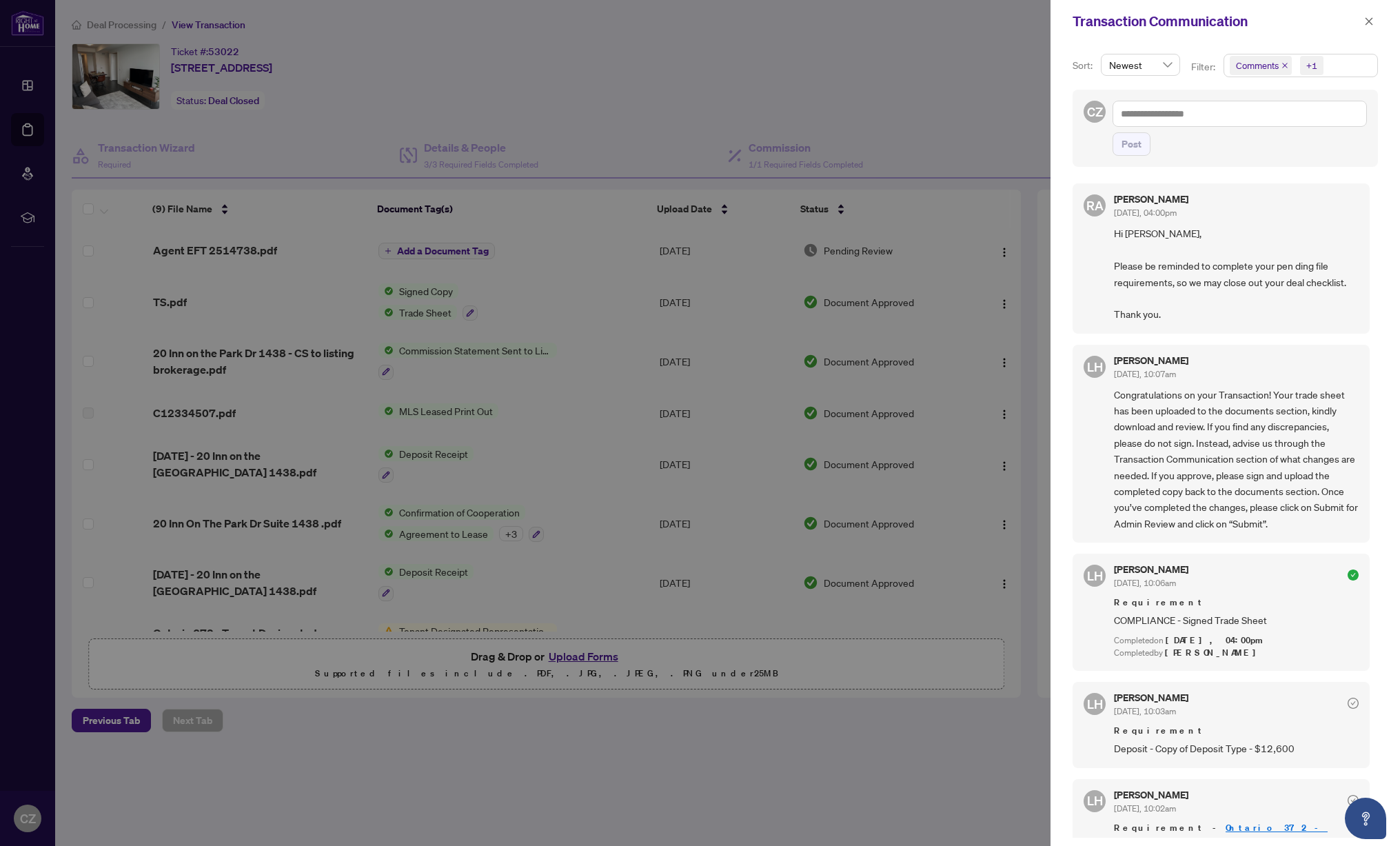
click at [1288, 66] on icon "close" at bounding box center [1284, 65] width 7 height 7
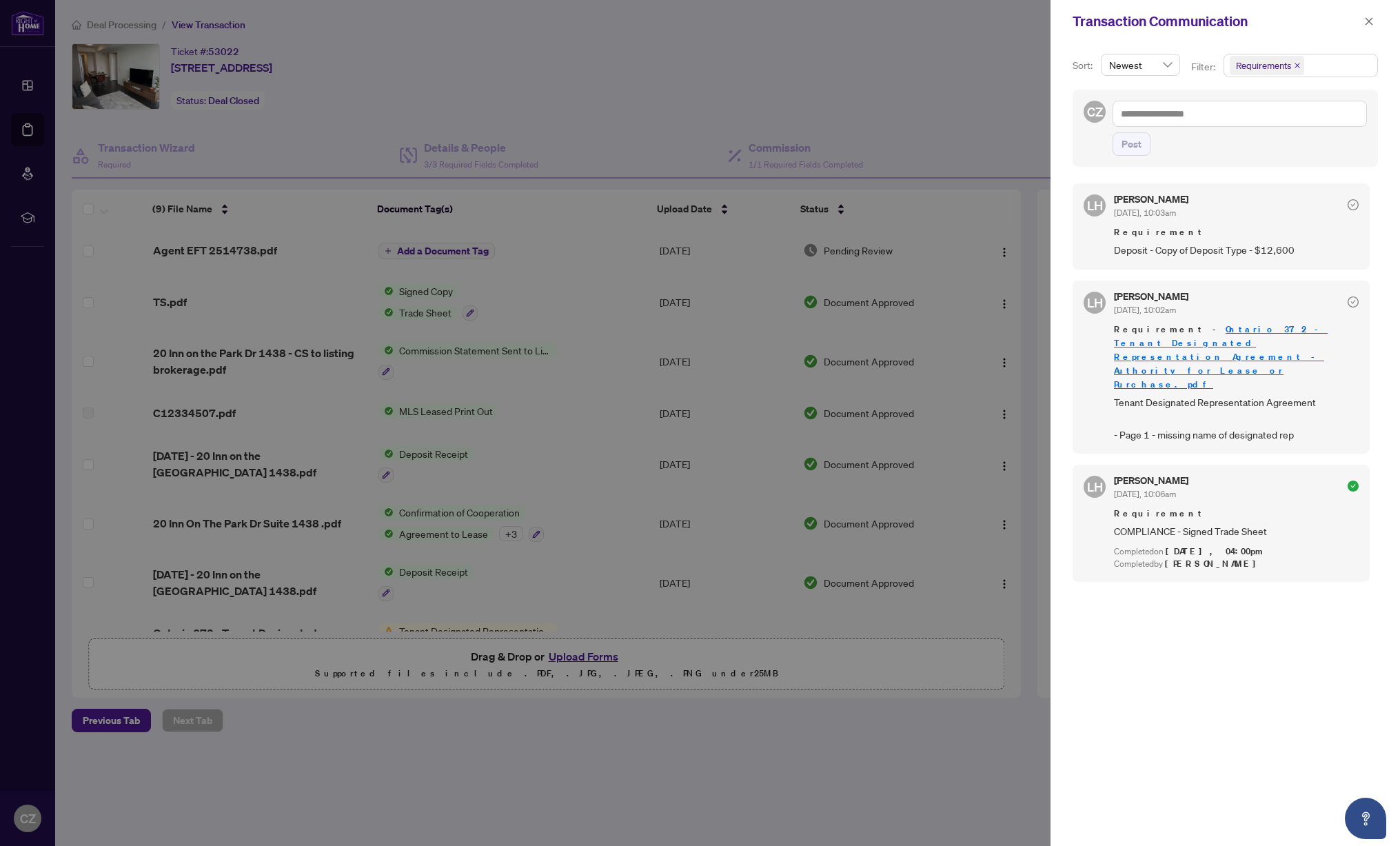
click at [1229, 400] on span "Tenant Designated Representation Agreement - Page 1 - missing name of designate…" at bounding box center [1236, 418] width 245 height 48
click at [955, 435] on div at bounding box center [700, 423] width 1400 height 846
drag, startPoint x: 1153, startPoint y: 252, endPoint x: 1226, endPoint y: 258, distance: 73.2
click at [1226, 258] on span "Deposit - Copy of Deposit Type - $12,600" at bounding box center [1236, 249] width 245 height 16
click at [1117, 256] on span "Deposit - Copy of Deposit Type - $12,600" at bounding box center [1236, 249] width 245 height 16
